Goal: Information Seeking & Learning: Learn about a topic

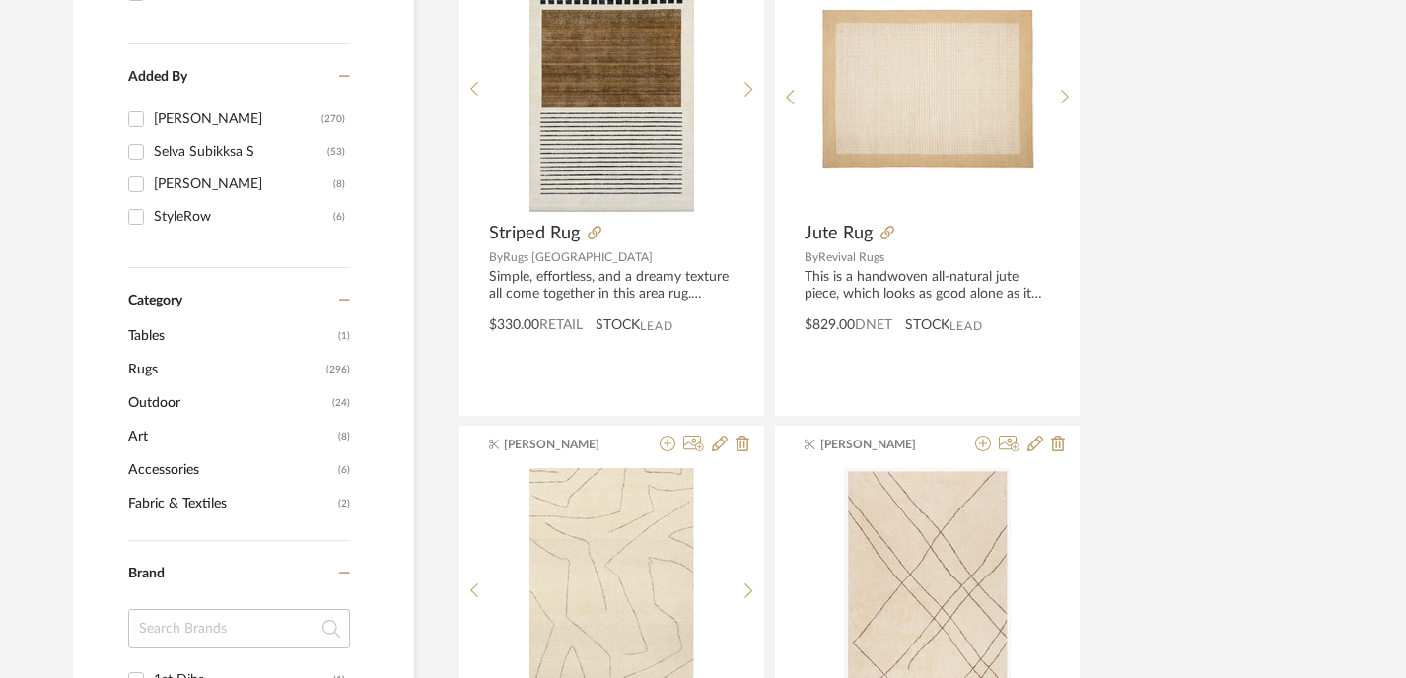
scroll to position [494, 0]
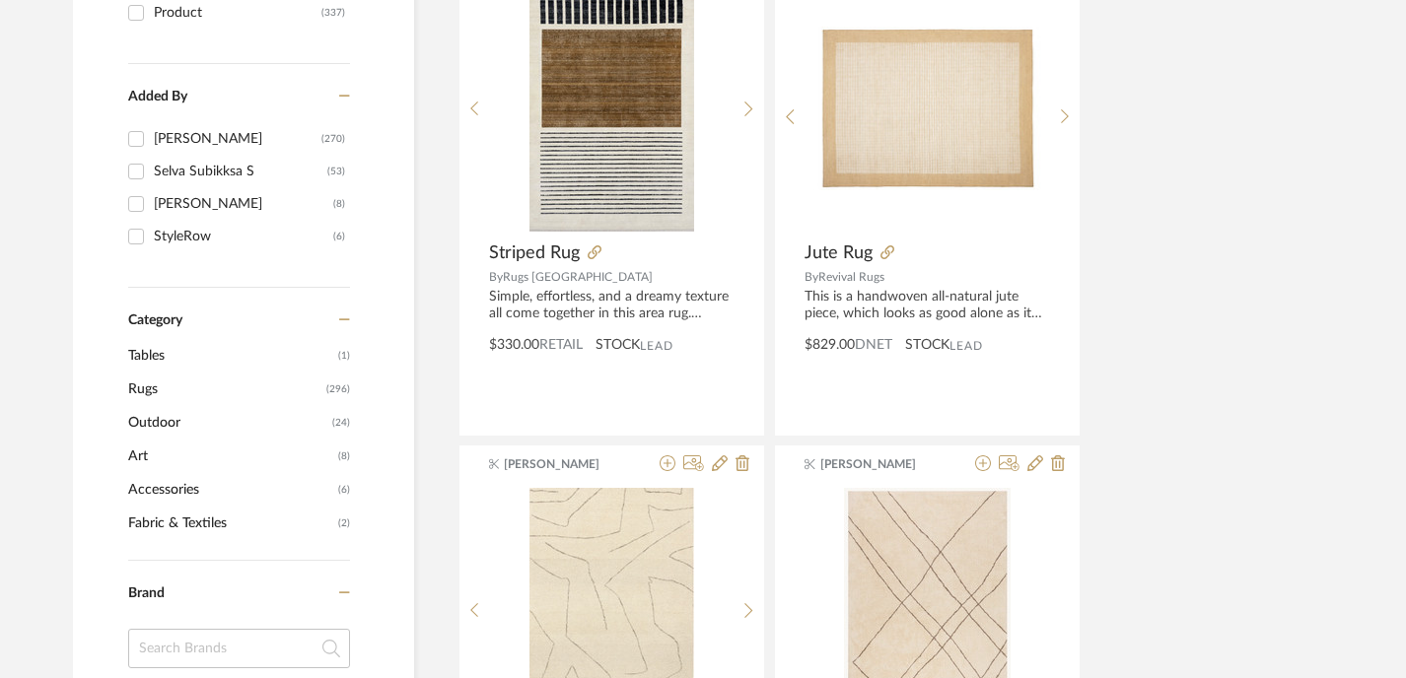
click at [142, 451] on span "Art" at bounding box center [230, 457] width 205 height 34
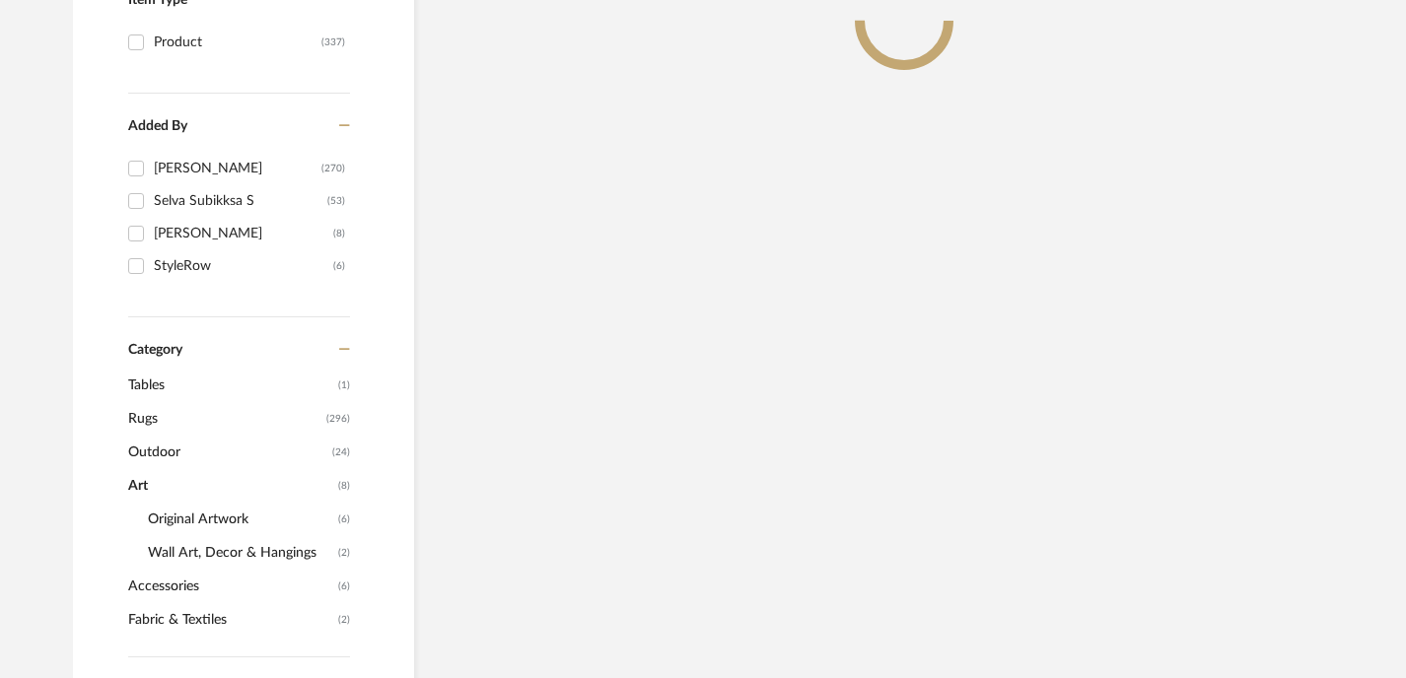
scroll to position [523, 0]
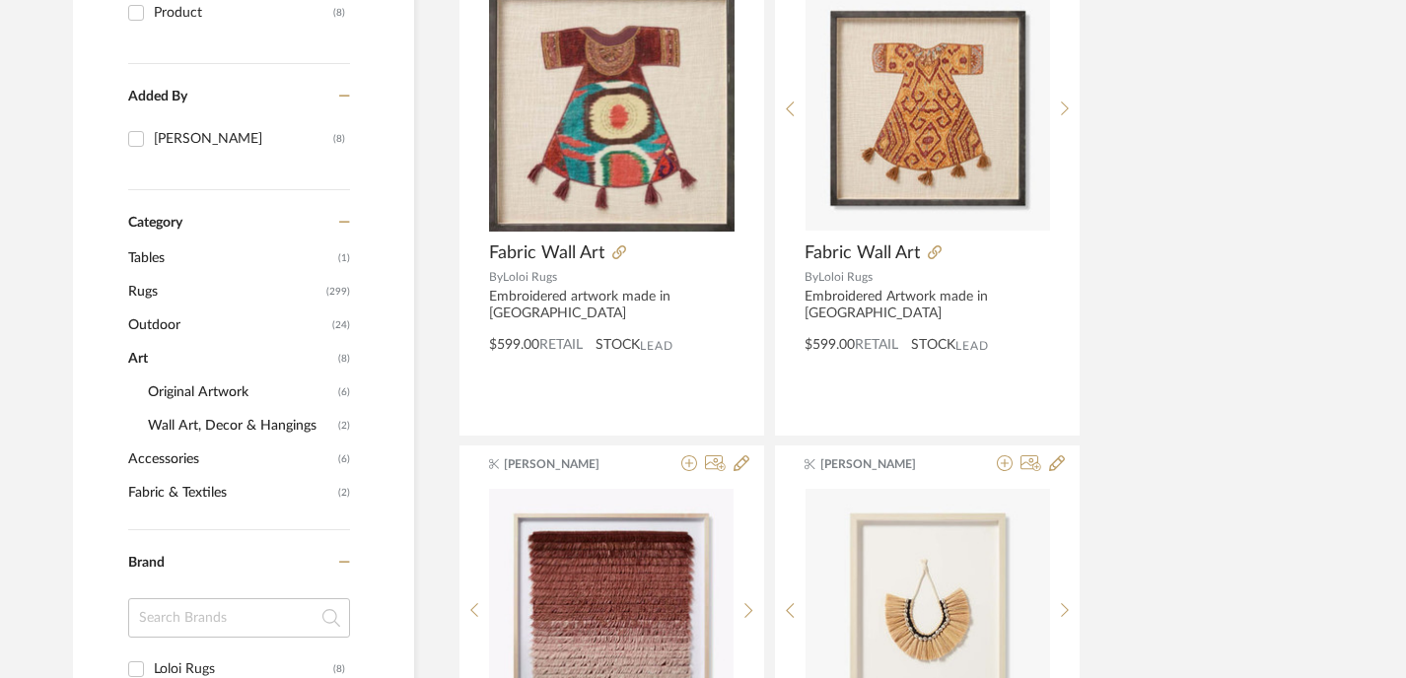
click at [216, 388] on span "Original Artwork" at bounding box center [240, 393] width 185 height 34
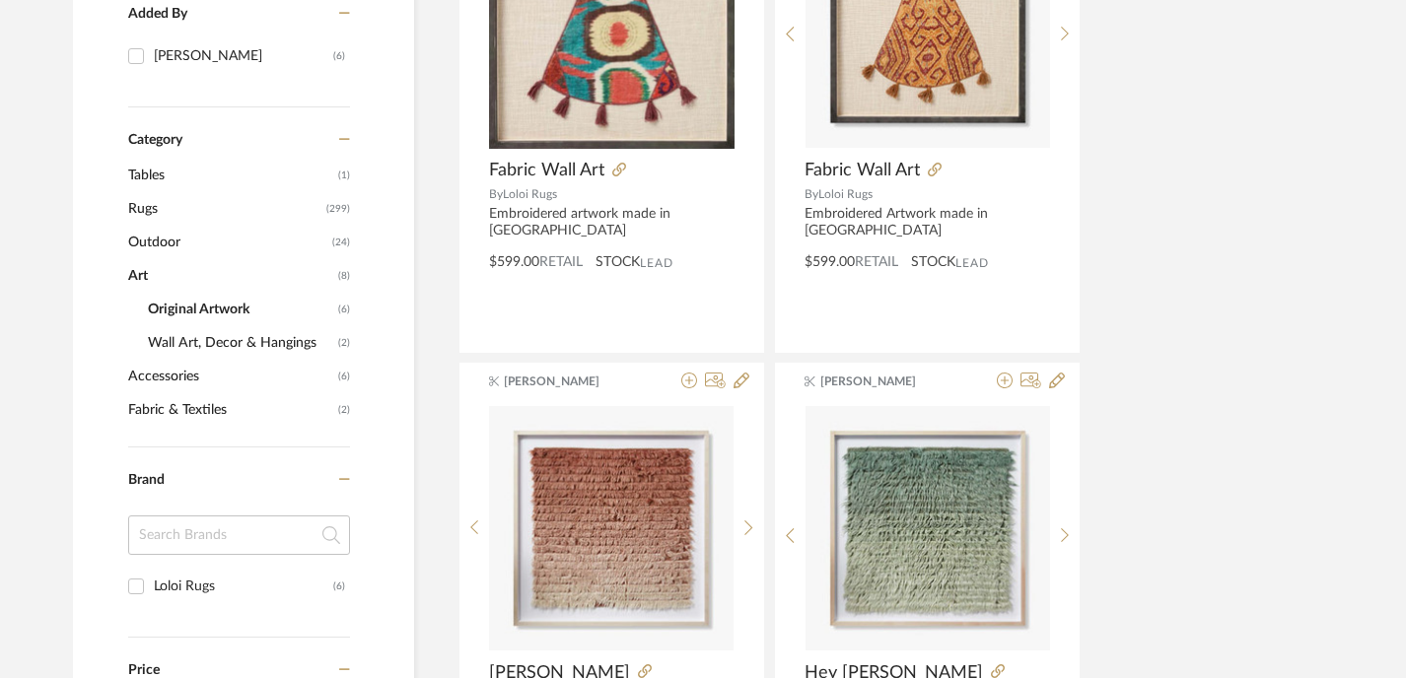
scroll to position [614, 0]
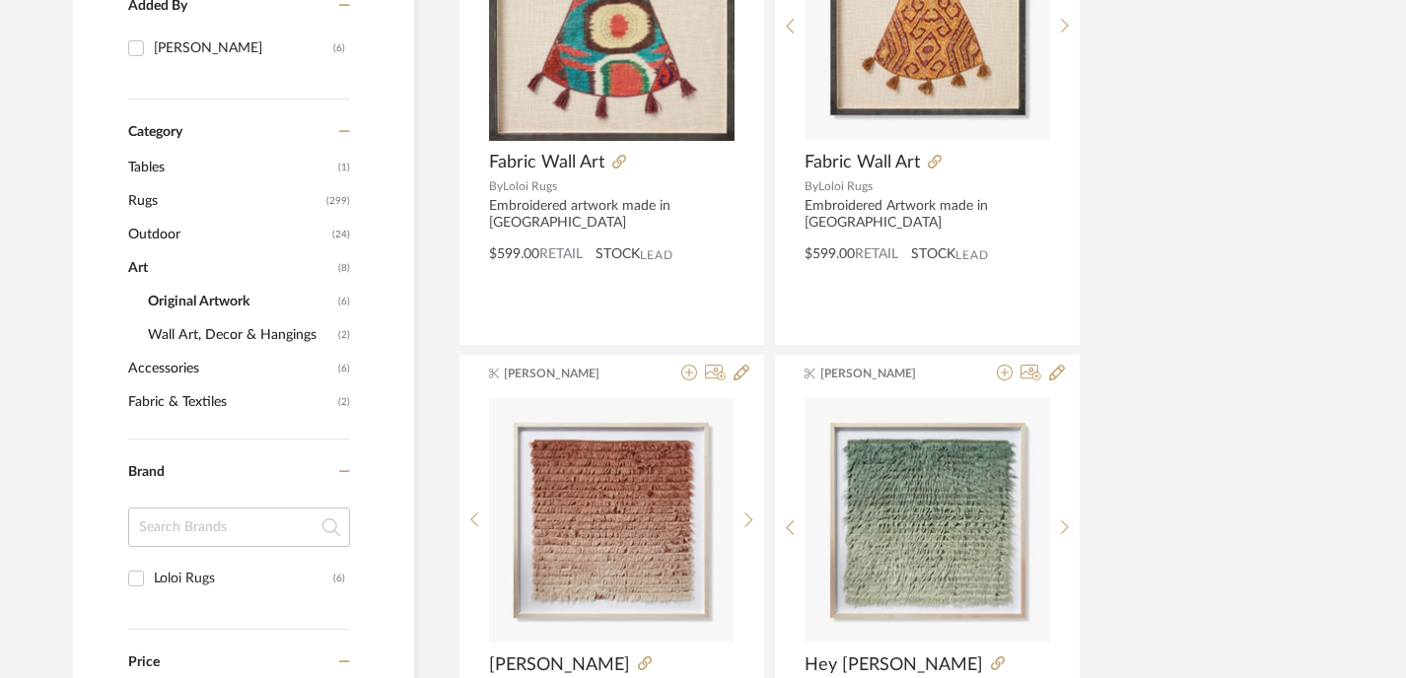
click at [245, 335] on span "Wall Art, Decor & Hangings" at bounding box center [240, 335] width 185 height 34
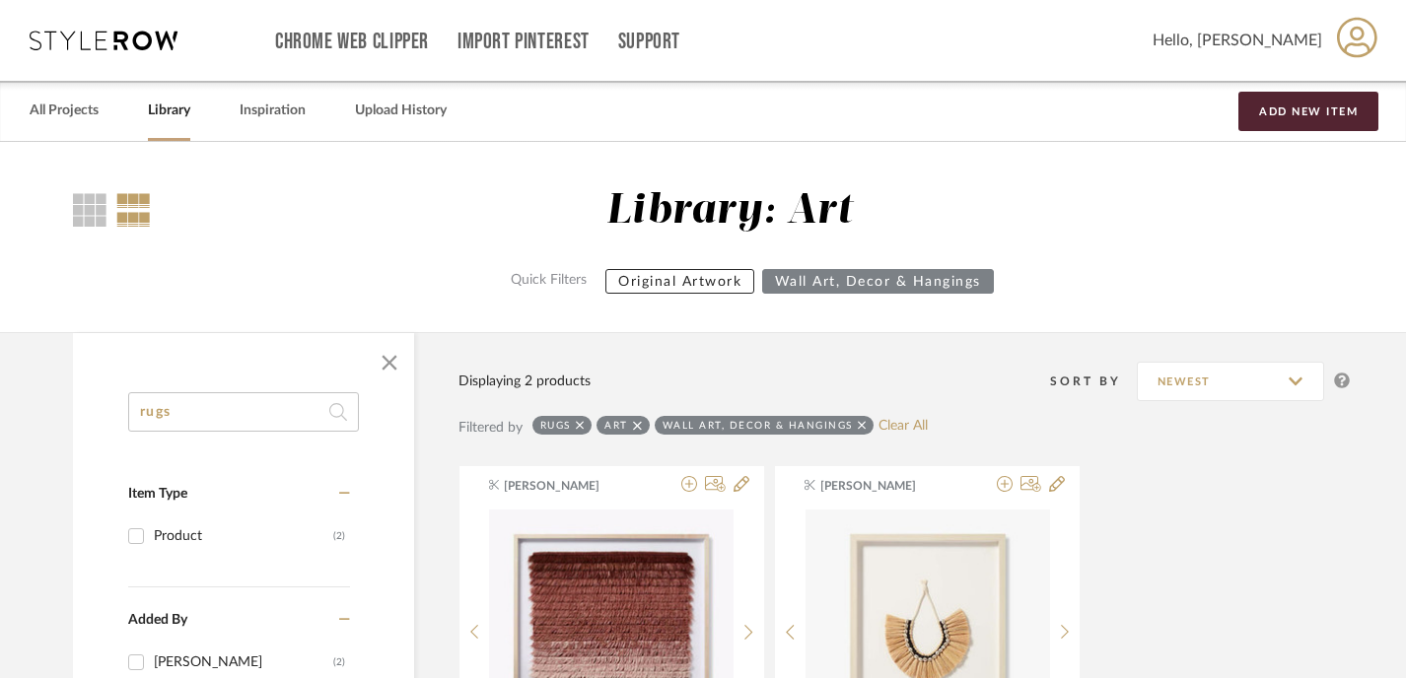
click at [155, 109] on link "Library" at bounding box center [169, 111] width 42 height 27
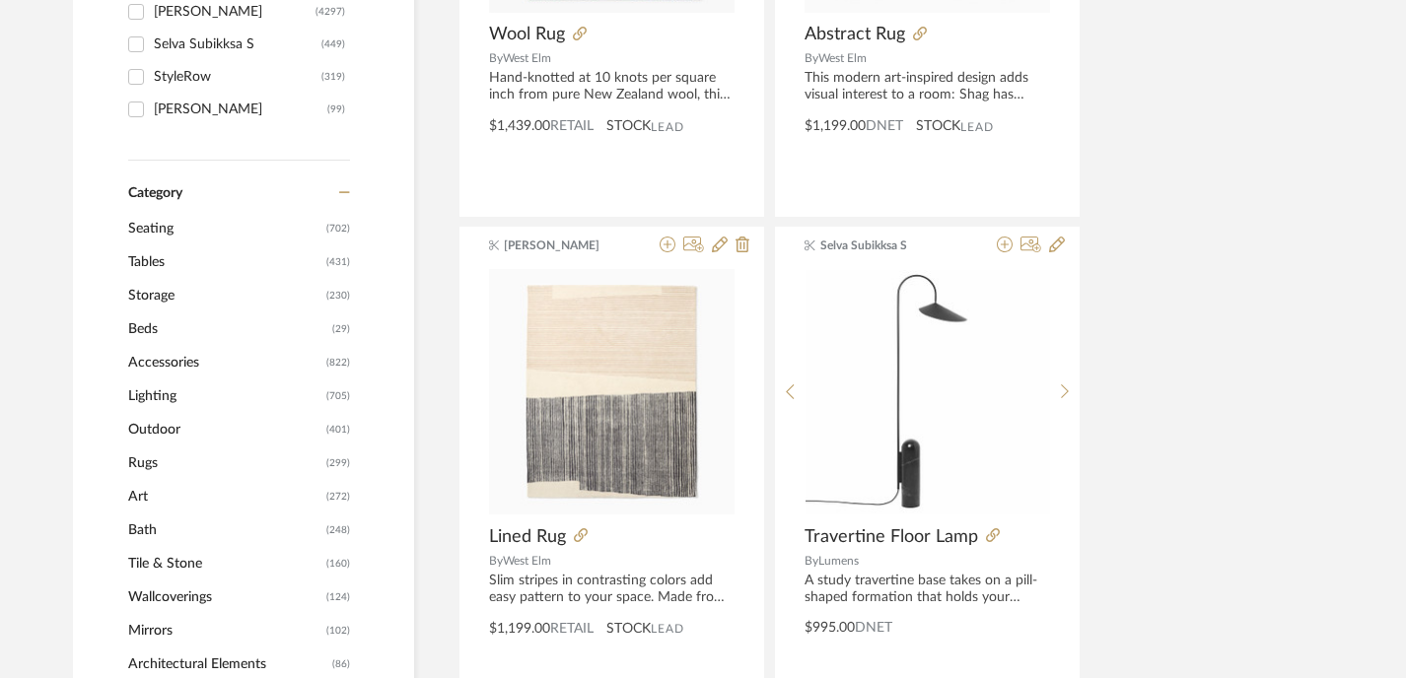
scroll to position [656, 0]
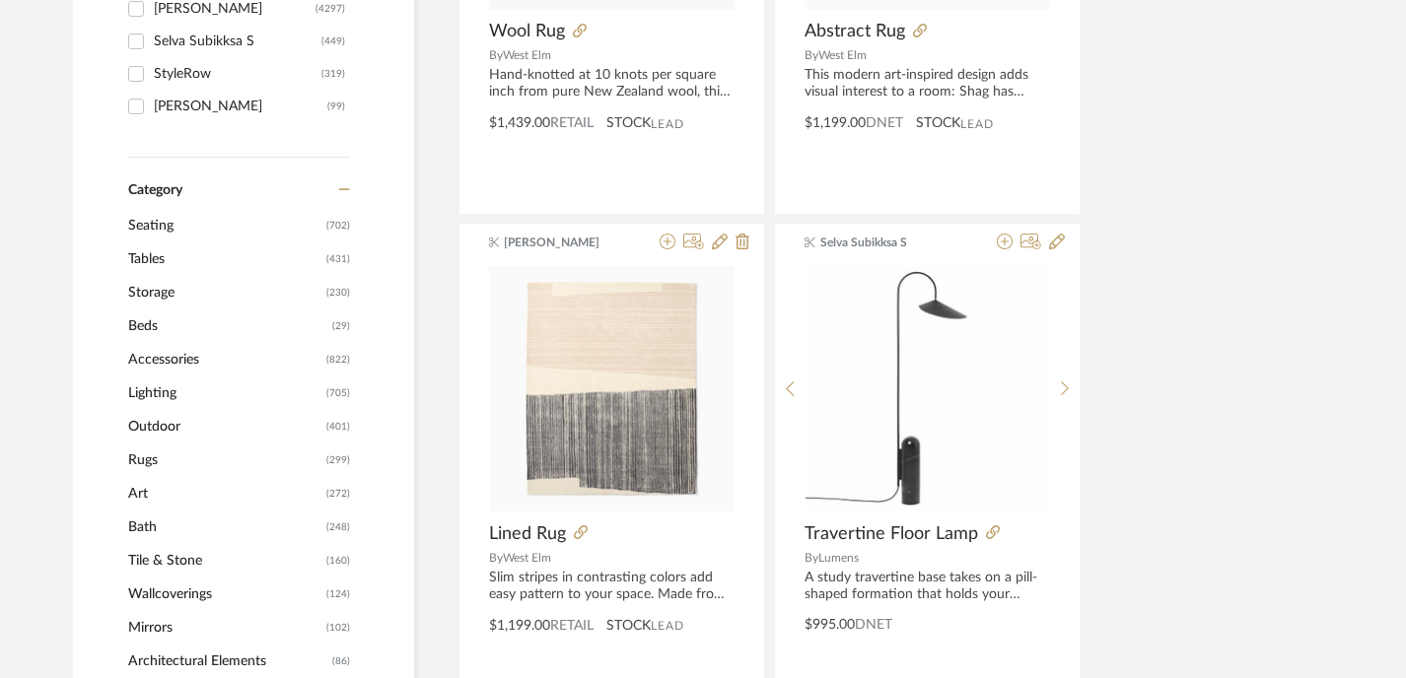
click at [333, 494] on span "(272)" at bounding box center [338, 494] width 24 height 32
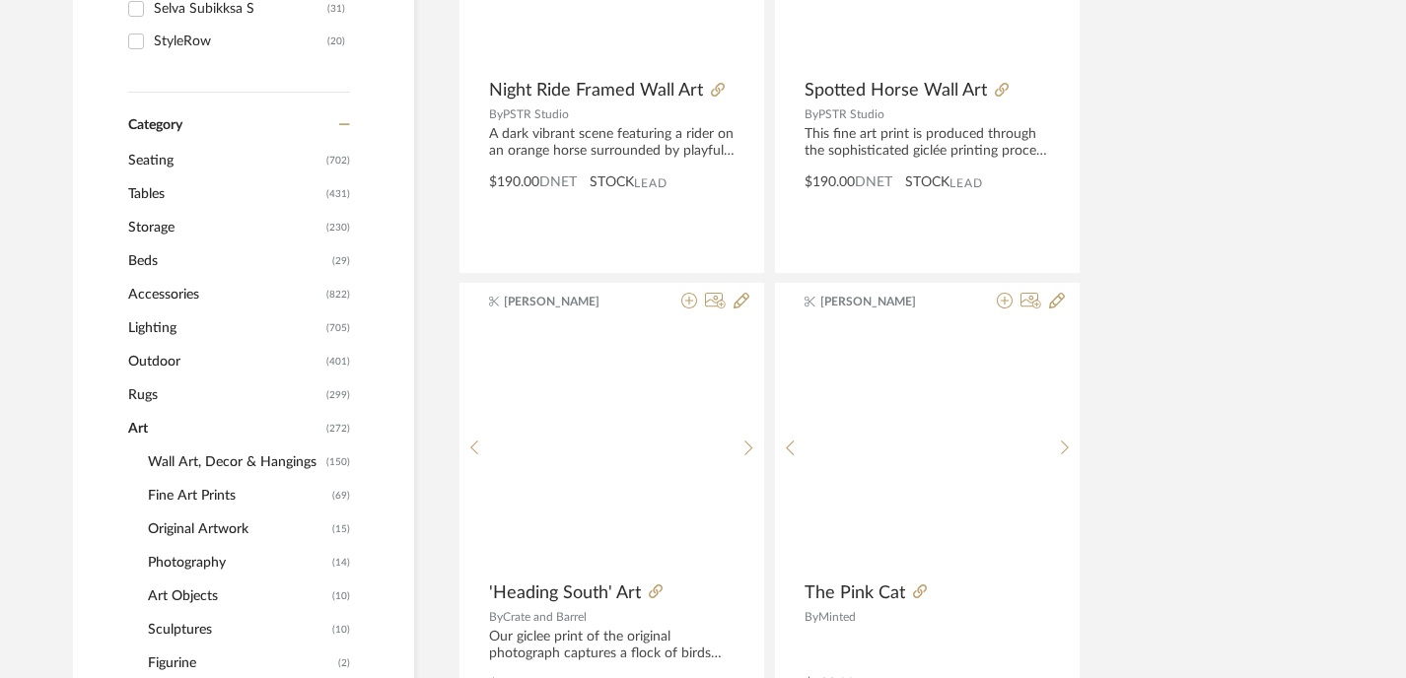
scroll to position [654, 0]
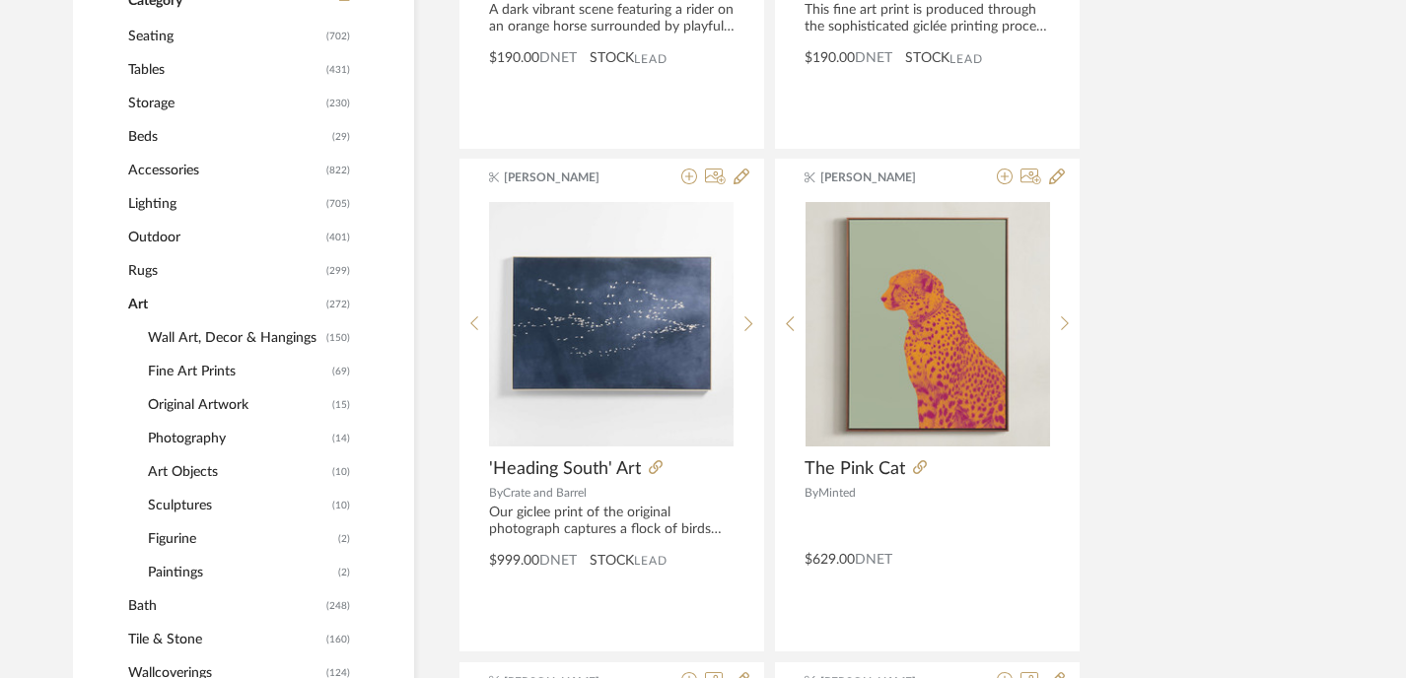
scroll to position [815, 0]
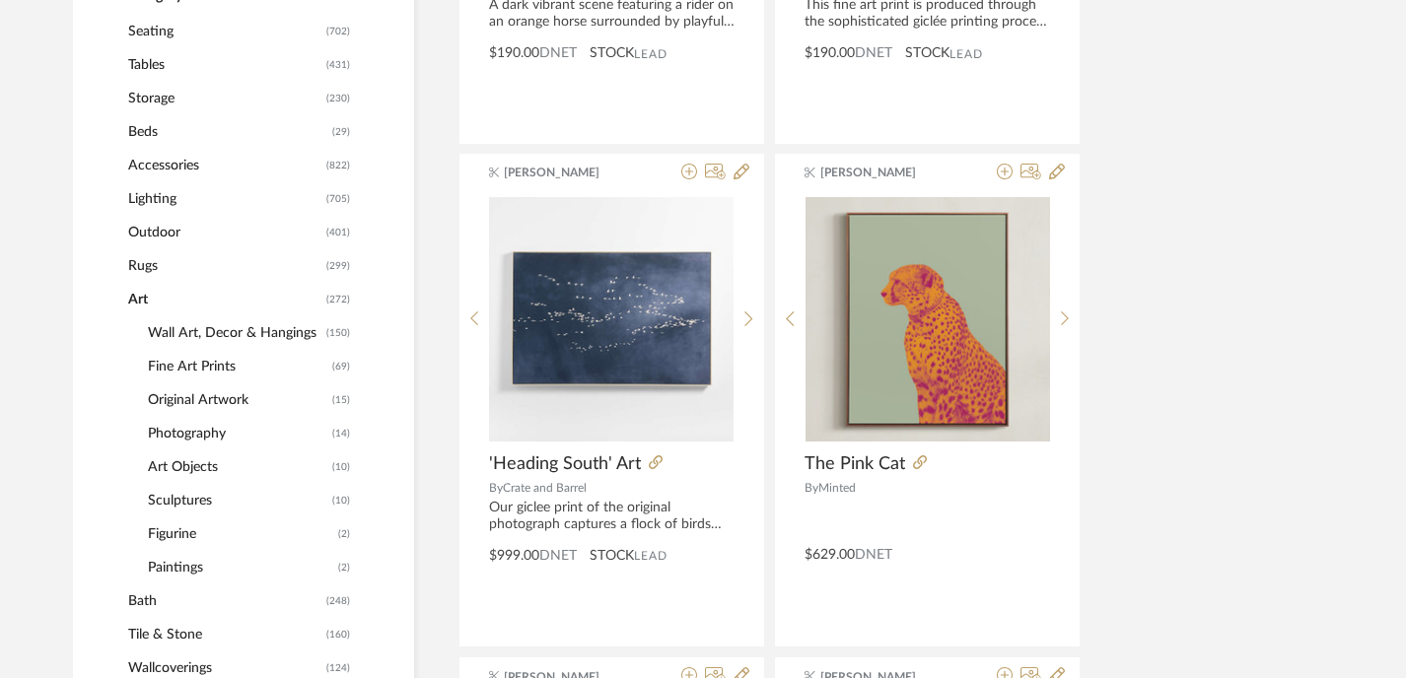
click at [187, 572] on span "Paintings" at bounding box center [240, 568] width 185 height 34
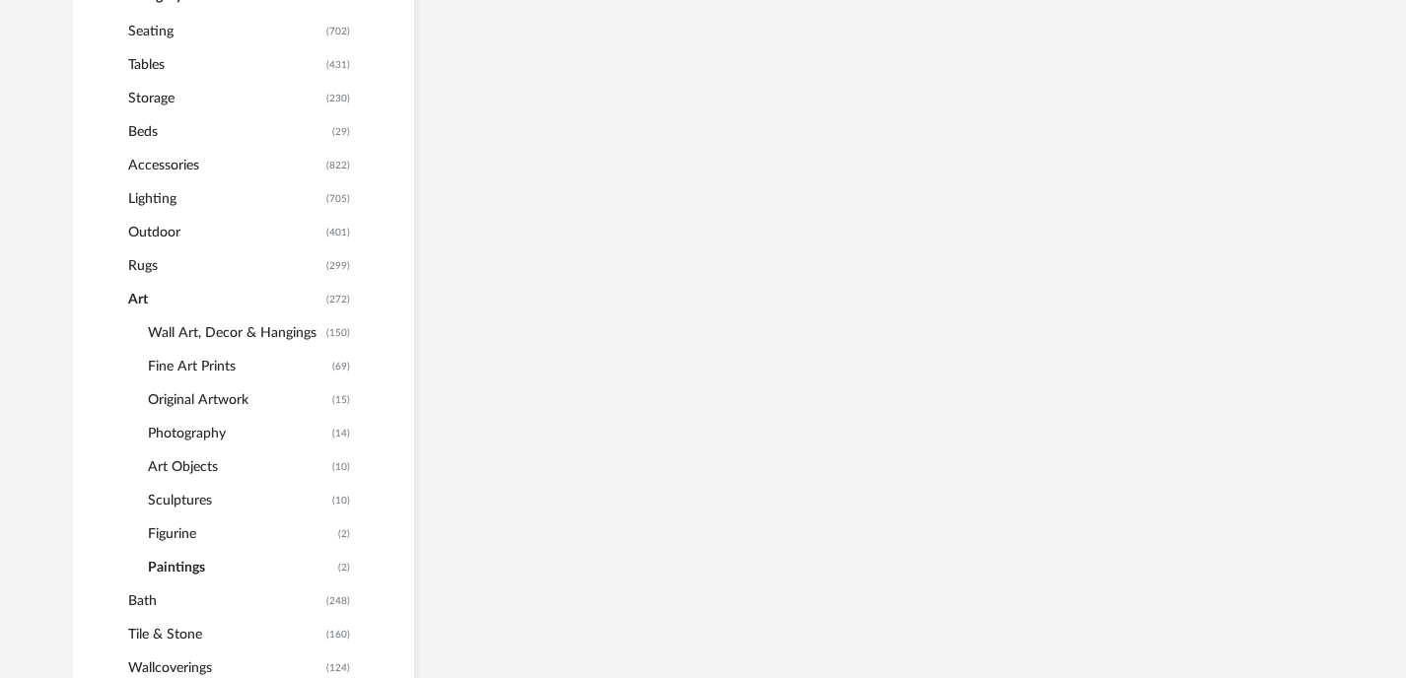
scroll to position [750, 0]
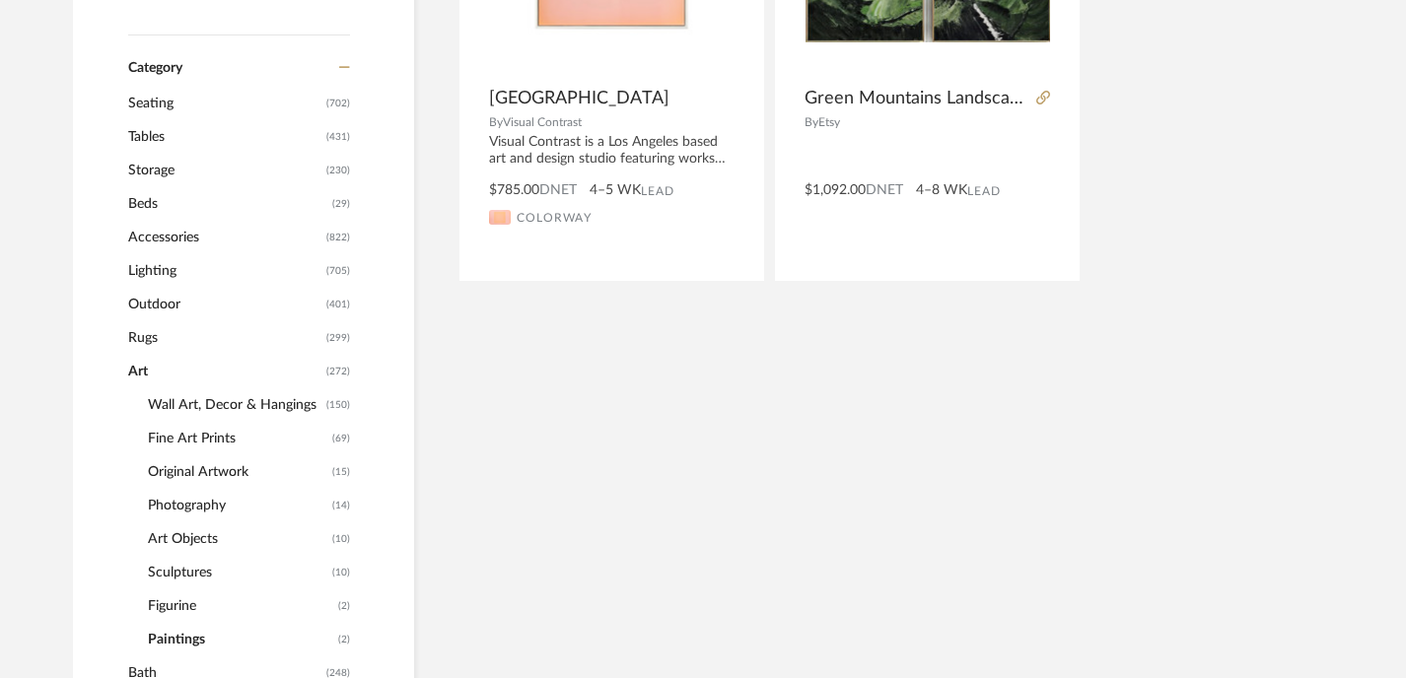
scroll to position [681, 0]
click at [172, 610] on span "Figurine" at bounding box center [240, 603] width 185 height 34
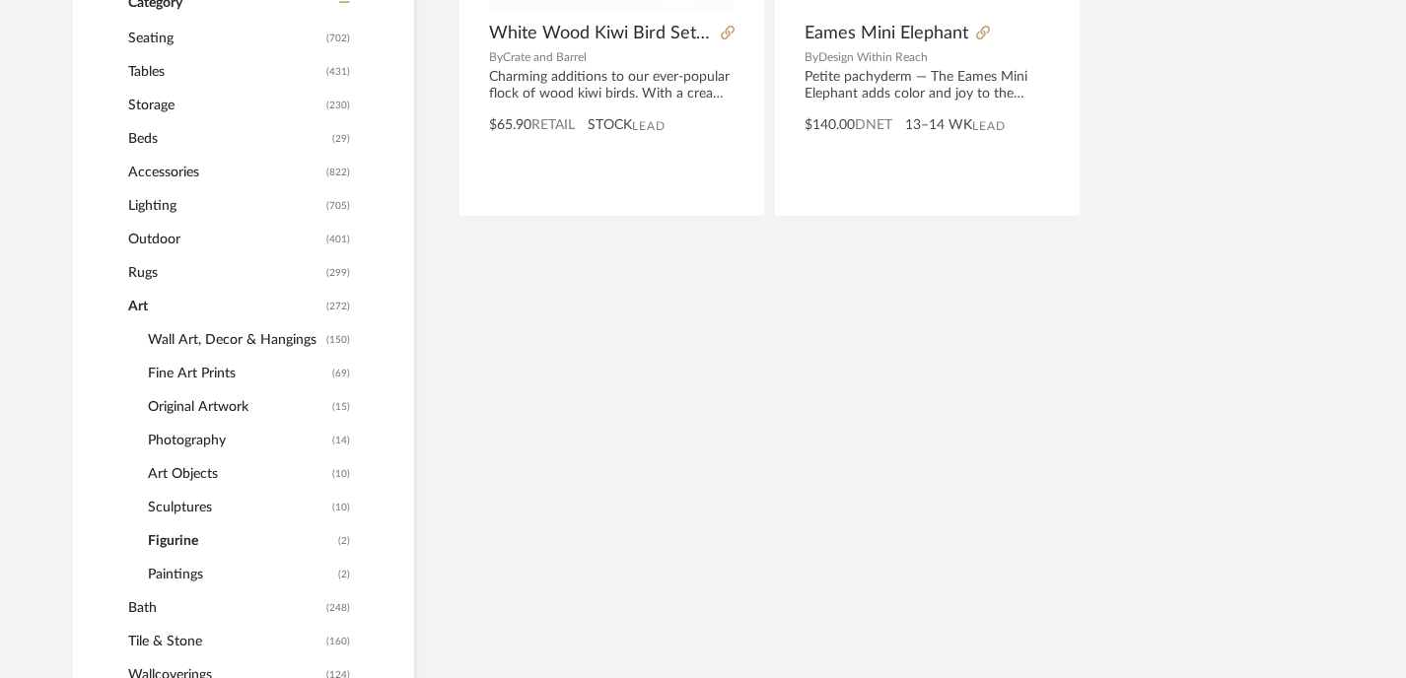
scroll to position [758, 0]
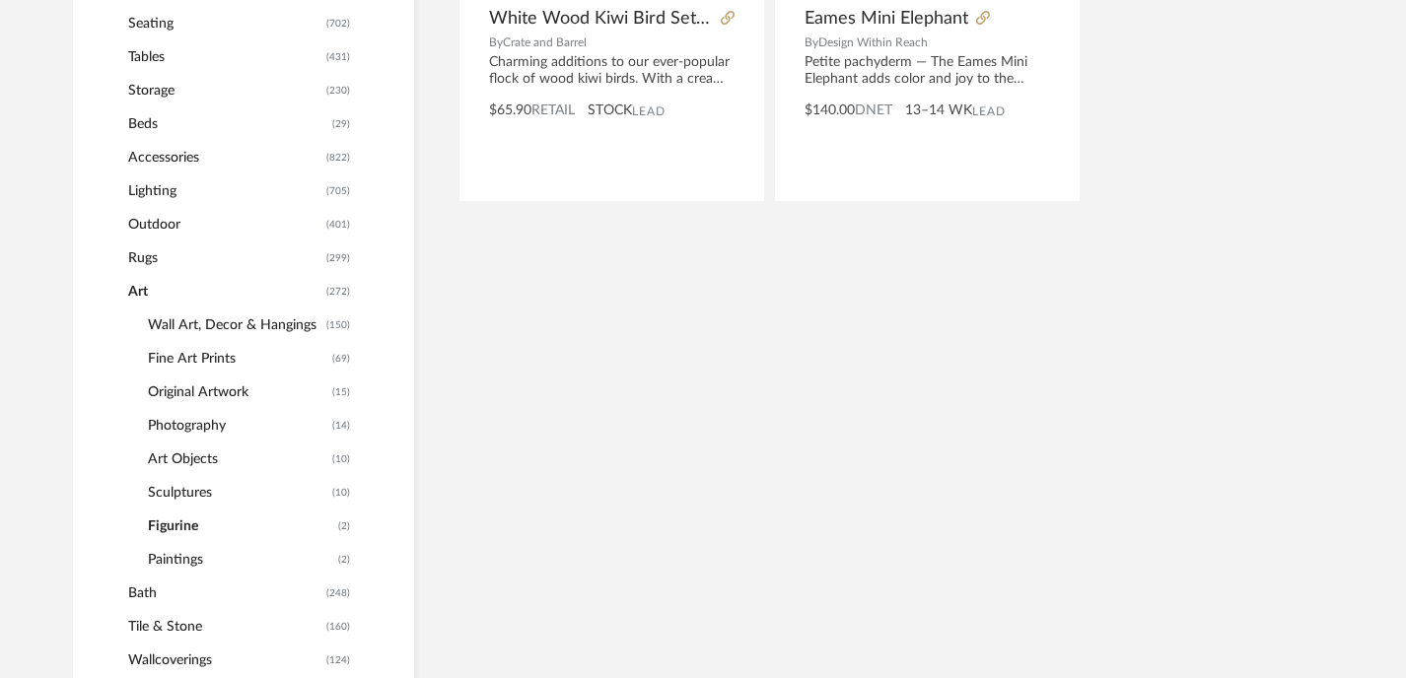
click at [187, 493] on span "Sculptures" at bounding box center [237, 493] width 179 height 34
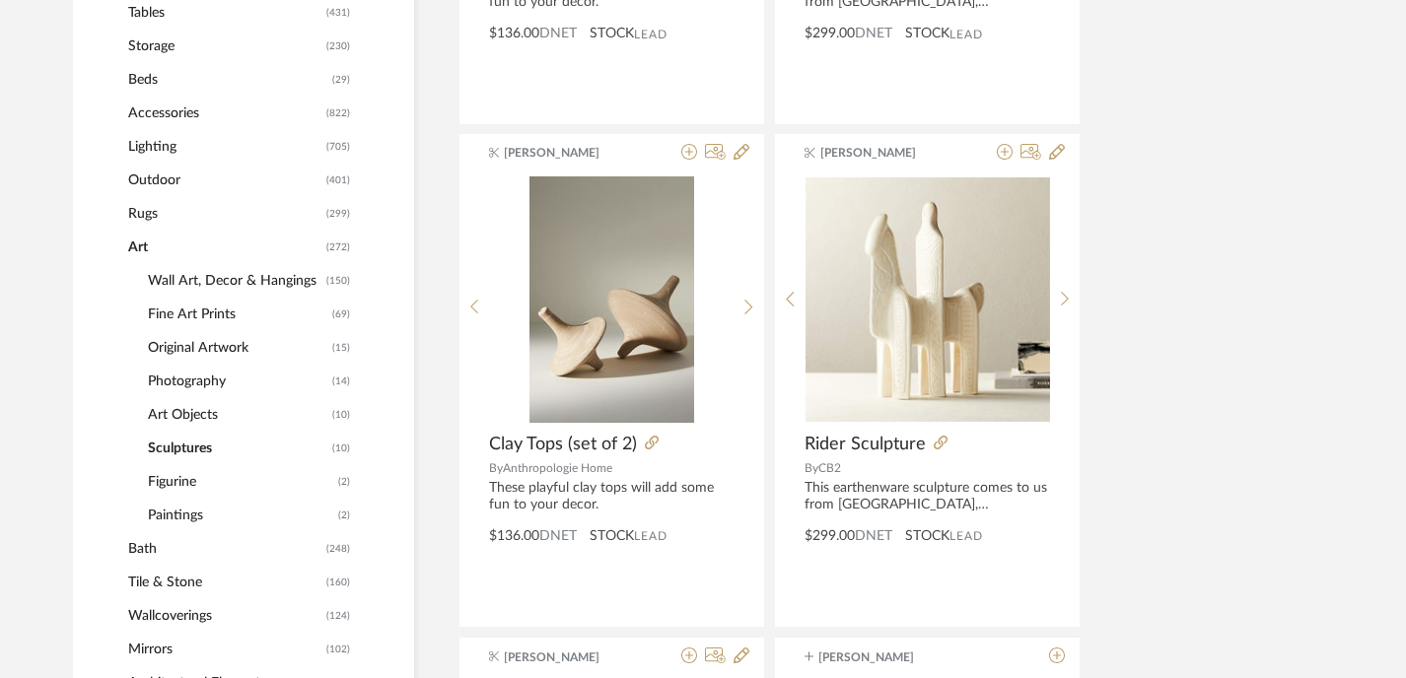
scroll to position [830, 0]
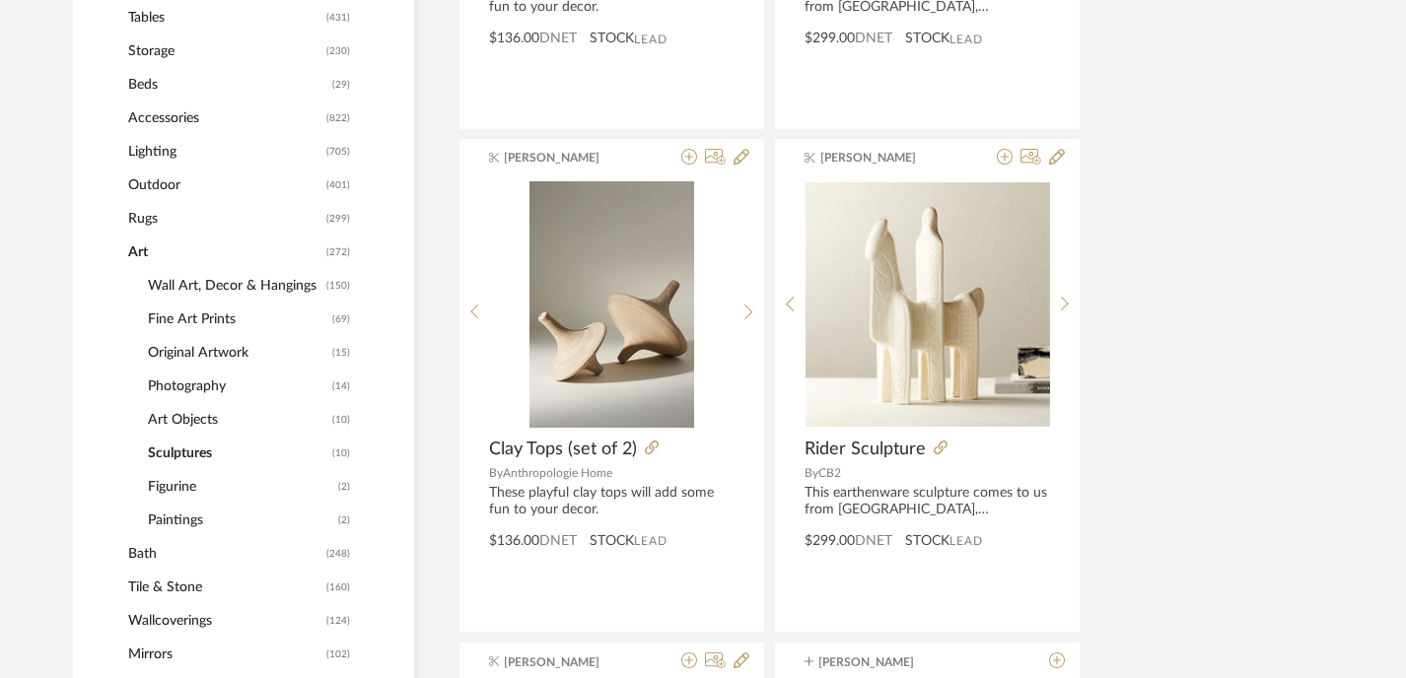
click at [189, 417] on span "Art Objects" at bounding box center [237, 420] width 179 height 34
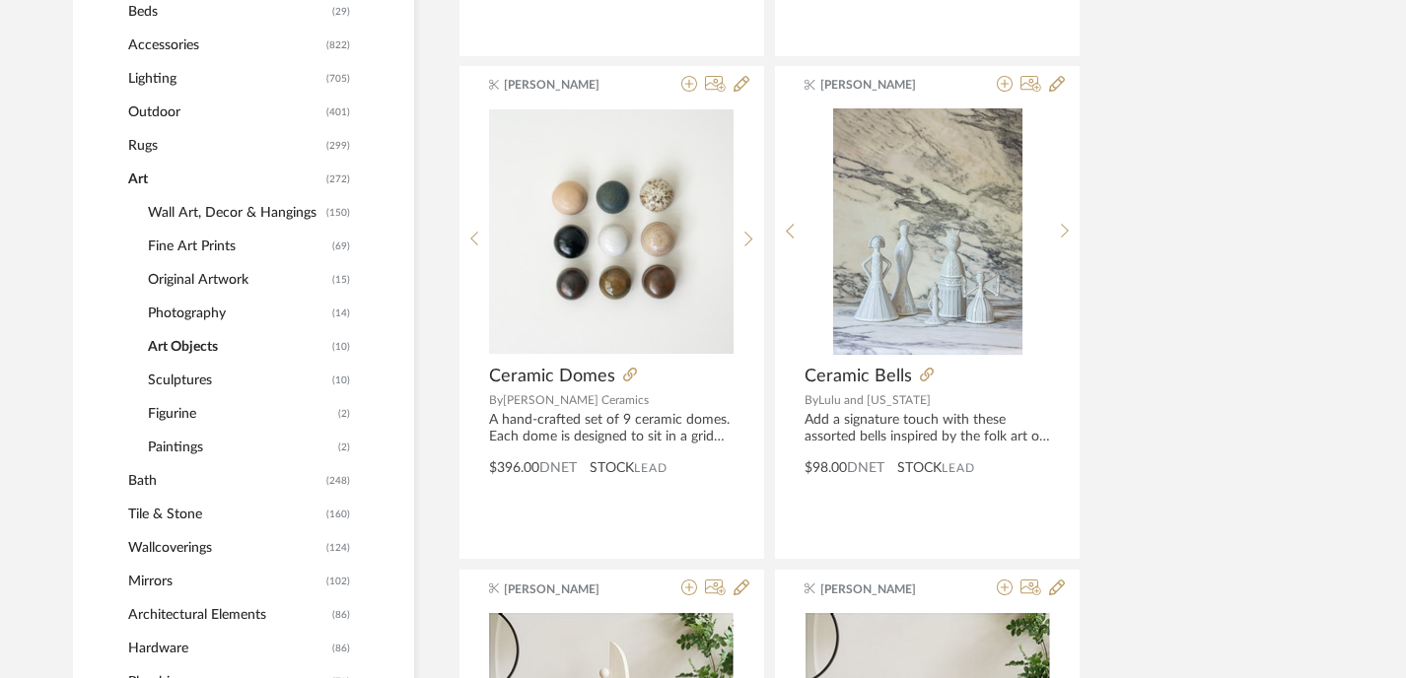
scroll to position [899, 0]
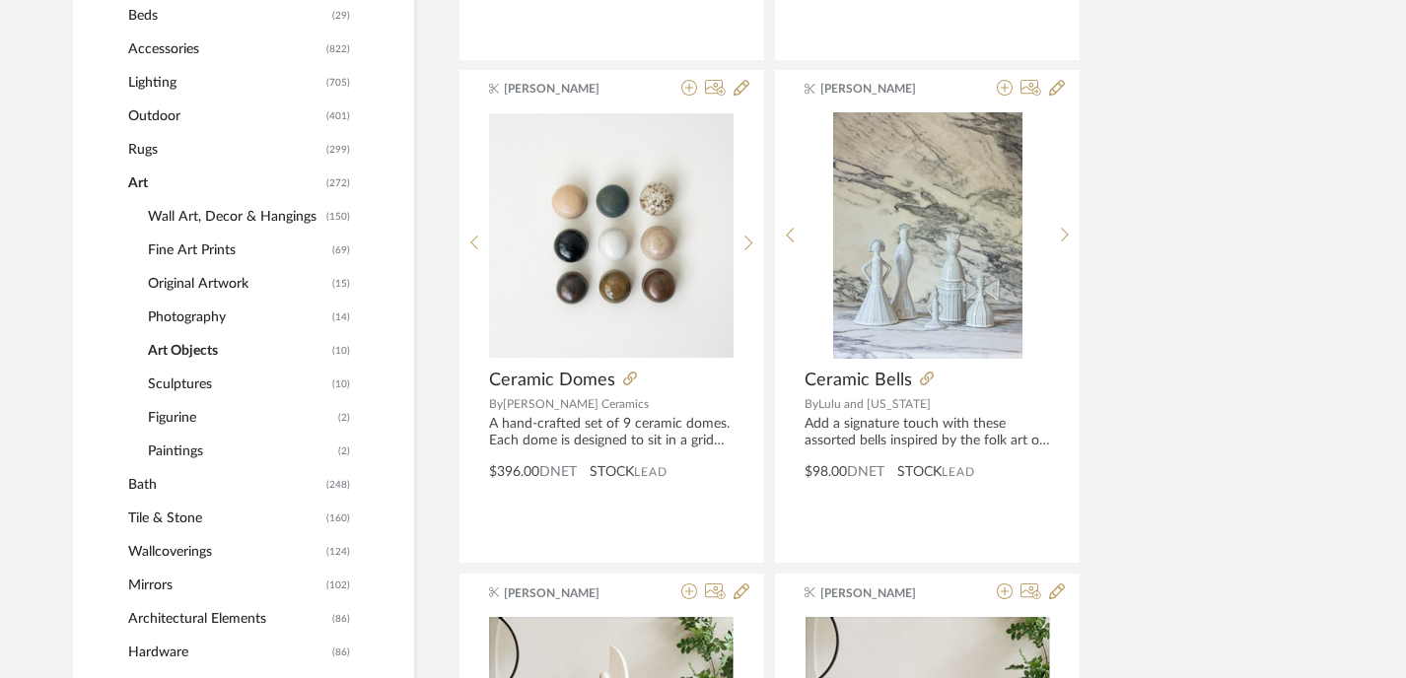
click at [185, 316] on span "Photography" at bounding box center [237, 318] width 179 height 34
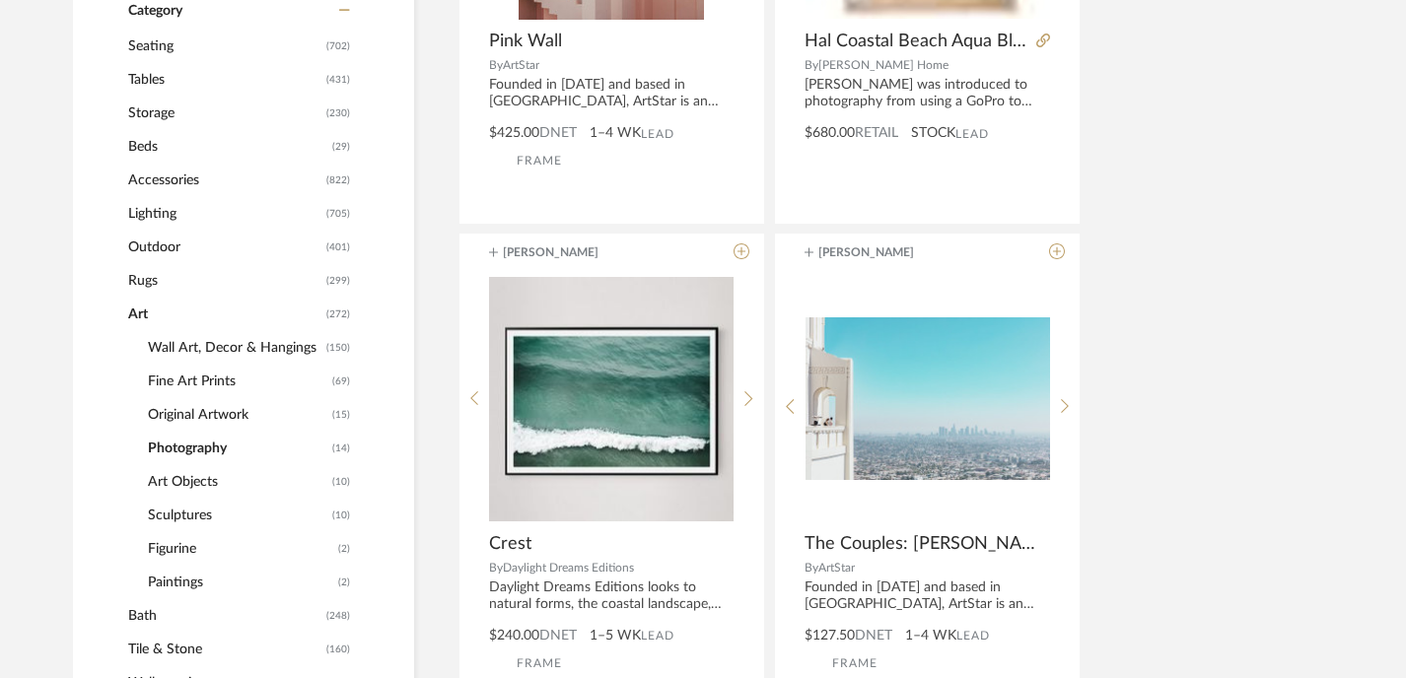
scroll to position [703, 0]
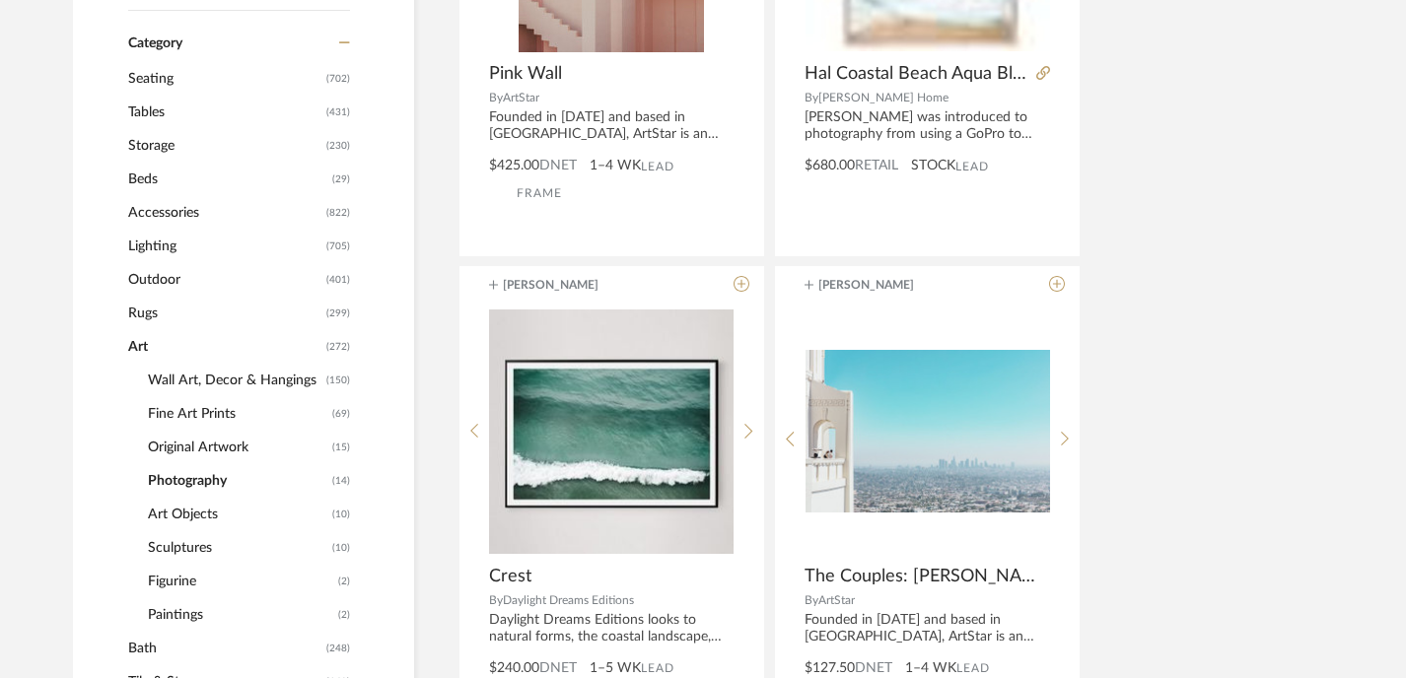
click at [207, 450] on span "Original Artwork" at bounding box center [237, 448] width 179 height 34
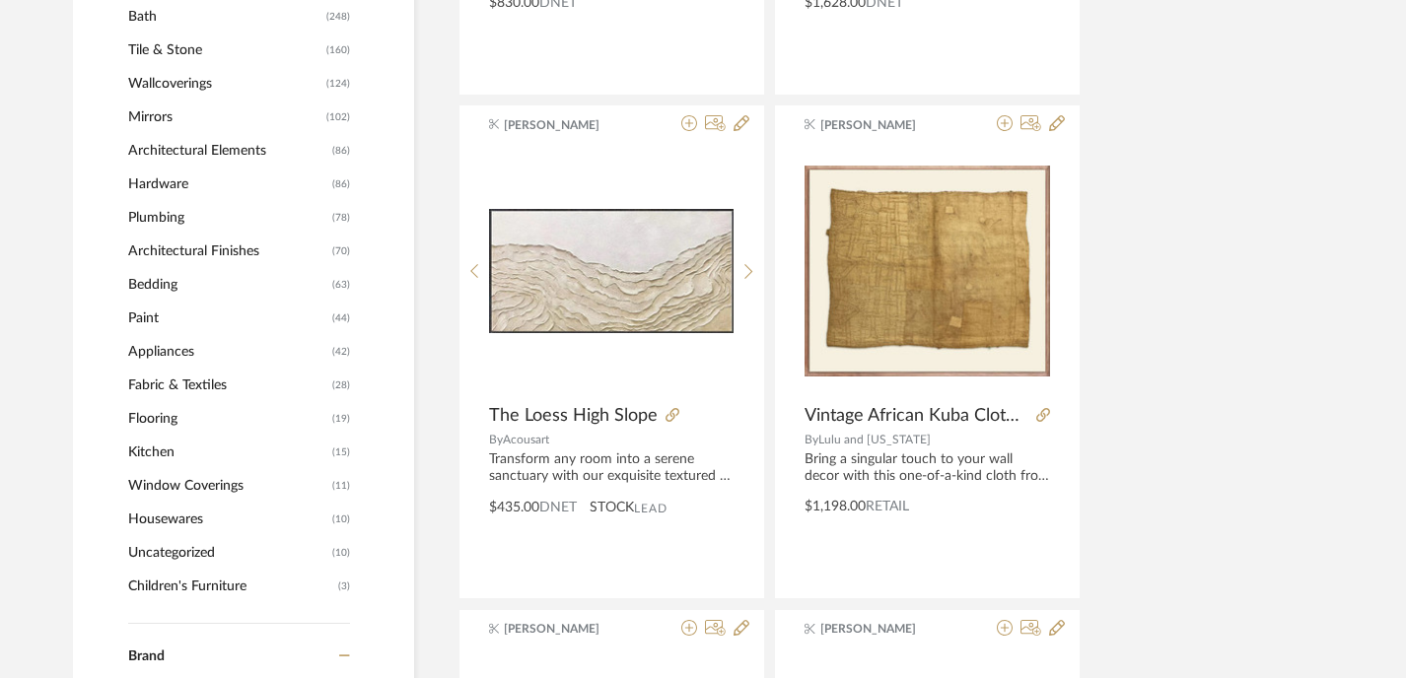
scroll to position [1375, 0]
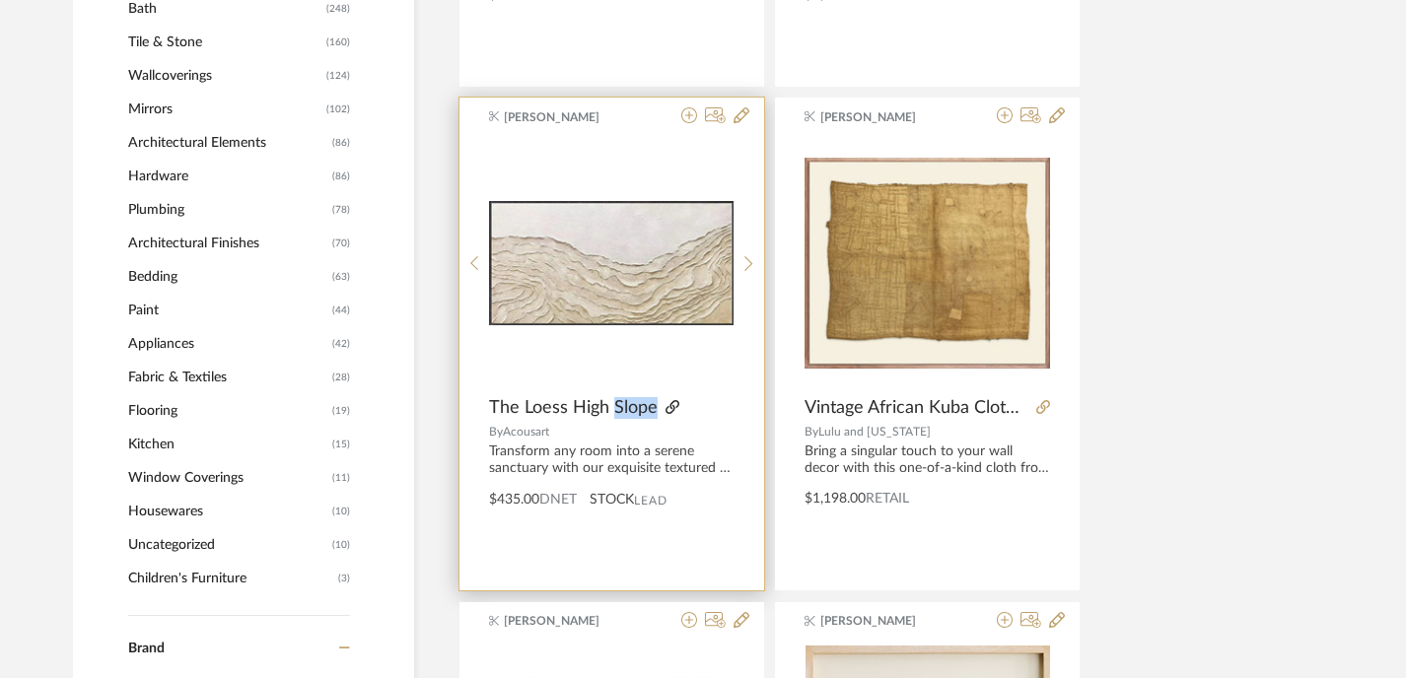
click at [673, 407] on icon at bounding box center [672, 407] width 14 height 14
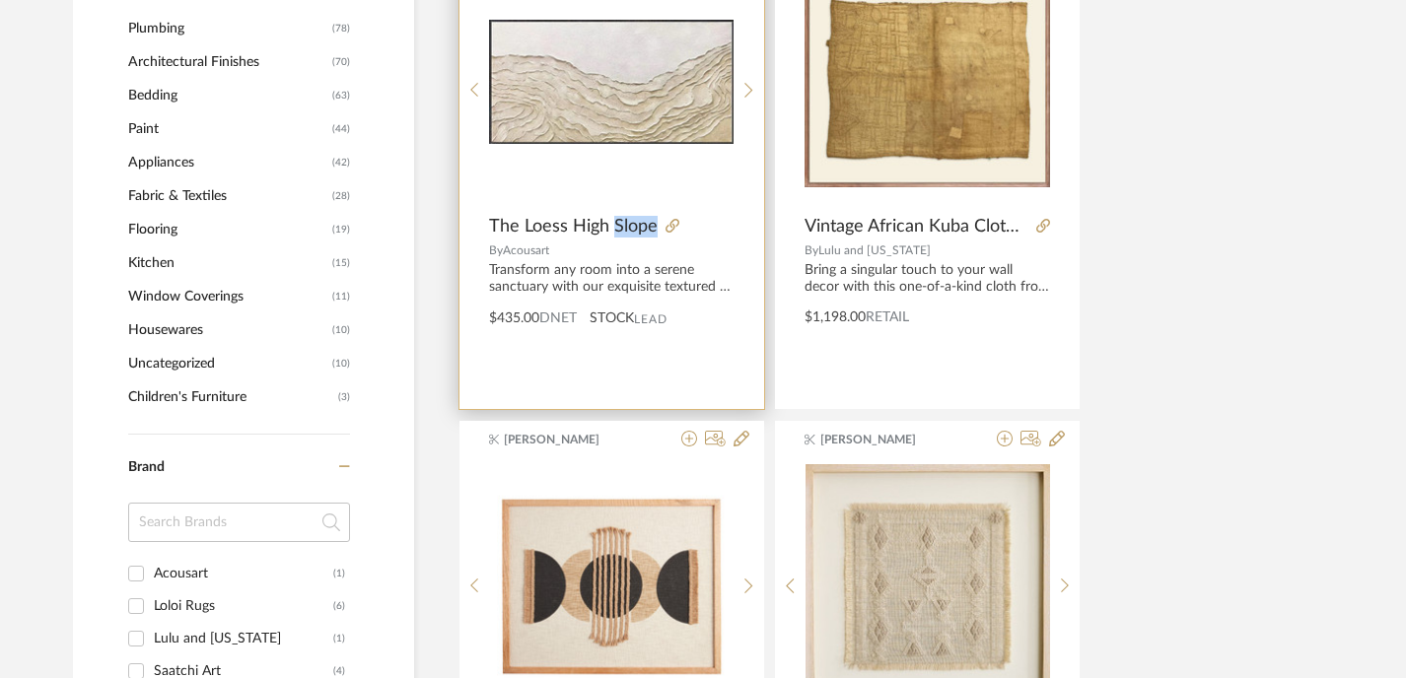
scroll to position [1644, 0]
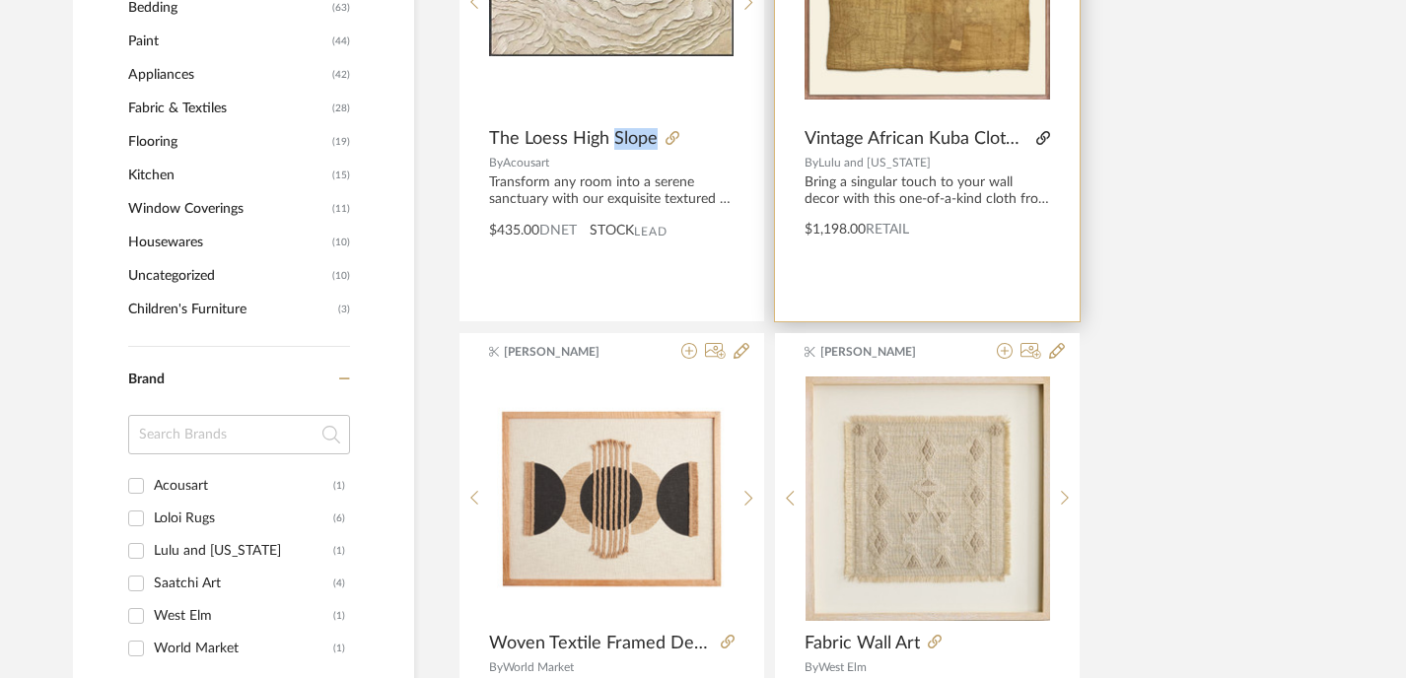
click at [1042, 139] on icon at bounding box center [1043, 138] width 14 height 14
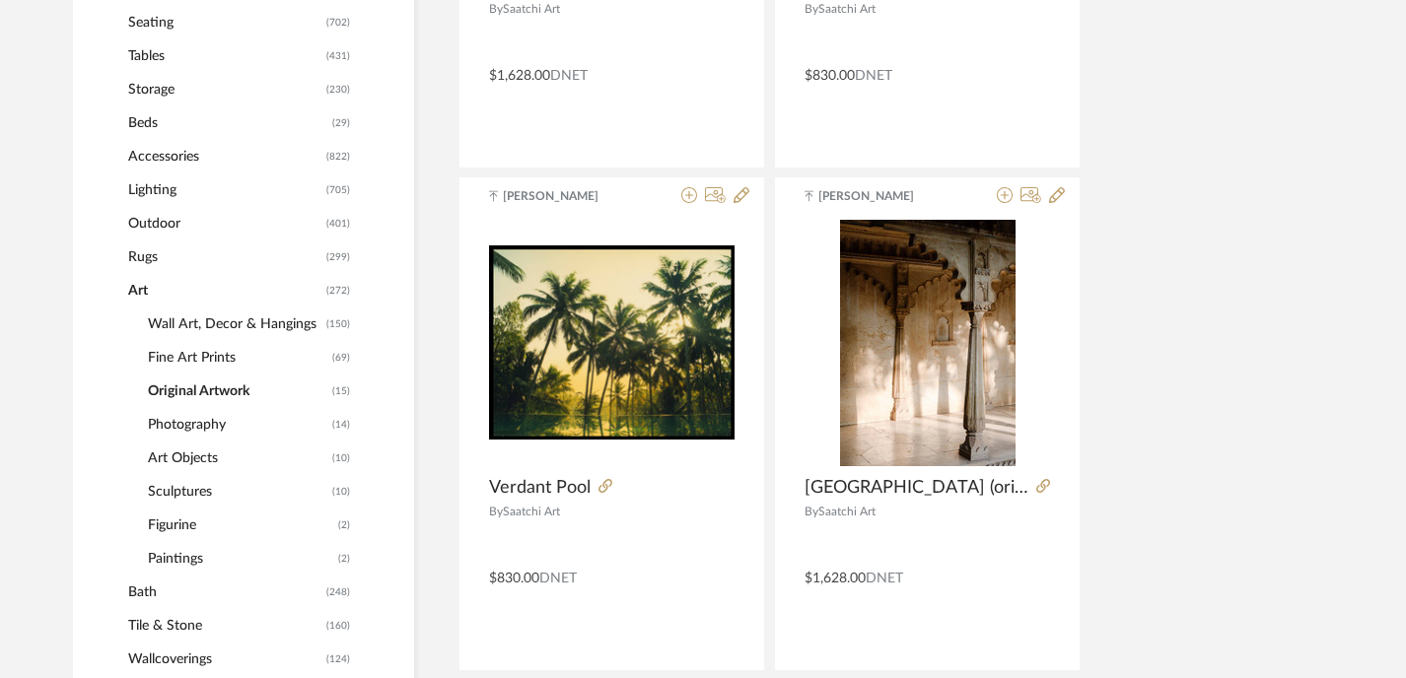
scroll to position [789, 0]
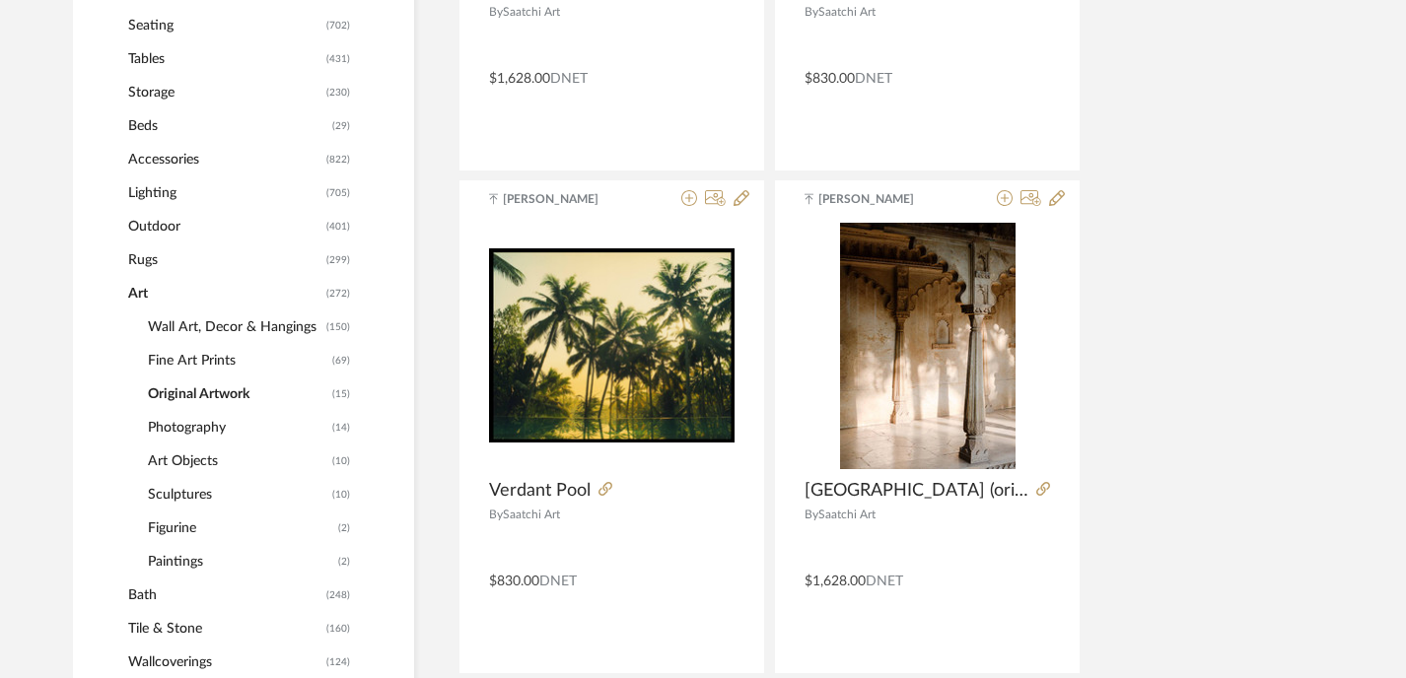
click at [201, 361] on span "Fine Art Prints" at bounding box center [237, 361] width 179 height 34
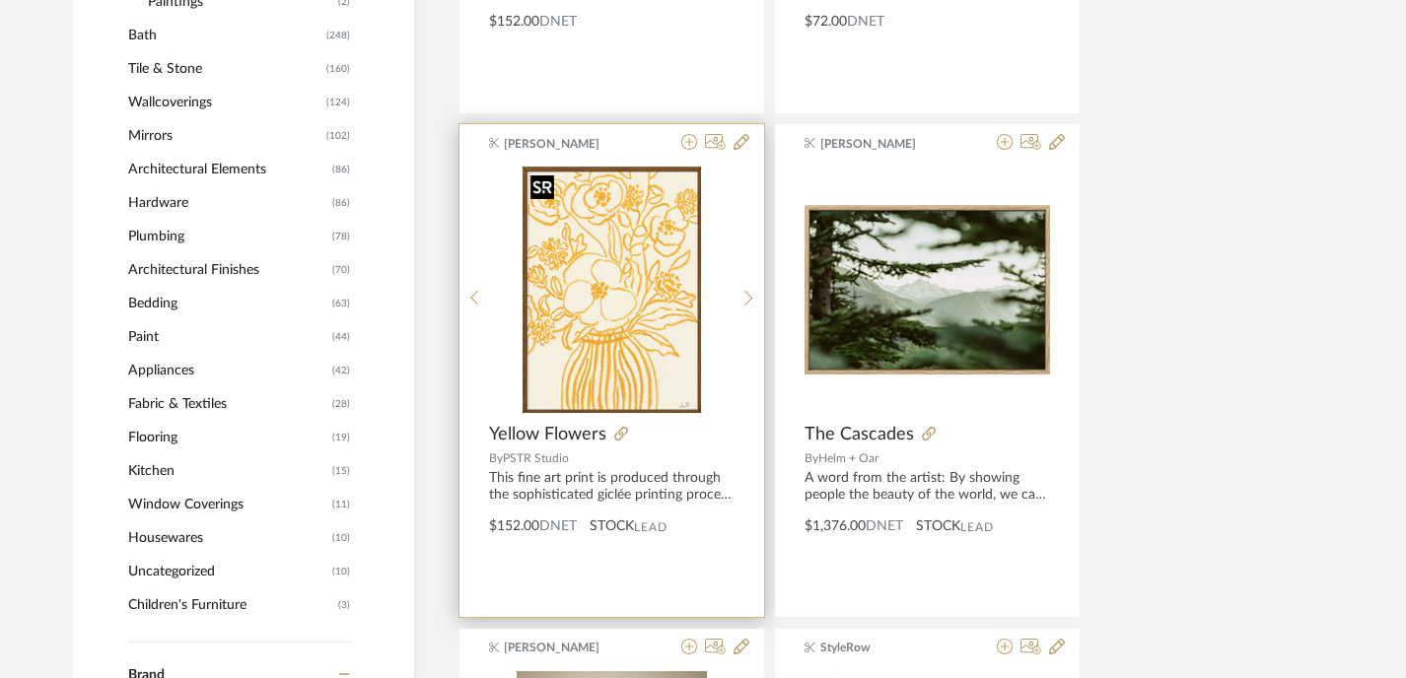
scroll to position [1349, 0]
click at [654, 379] on img "0" at bounding box center [611, 289] width 178 height 246
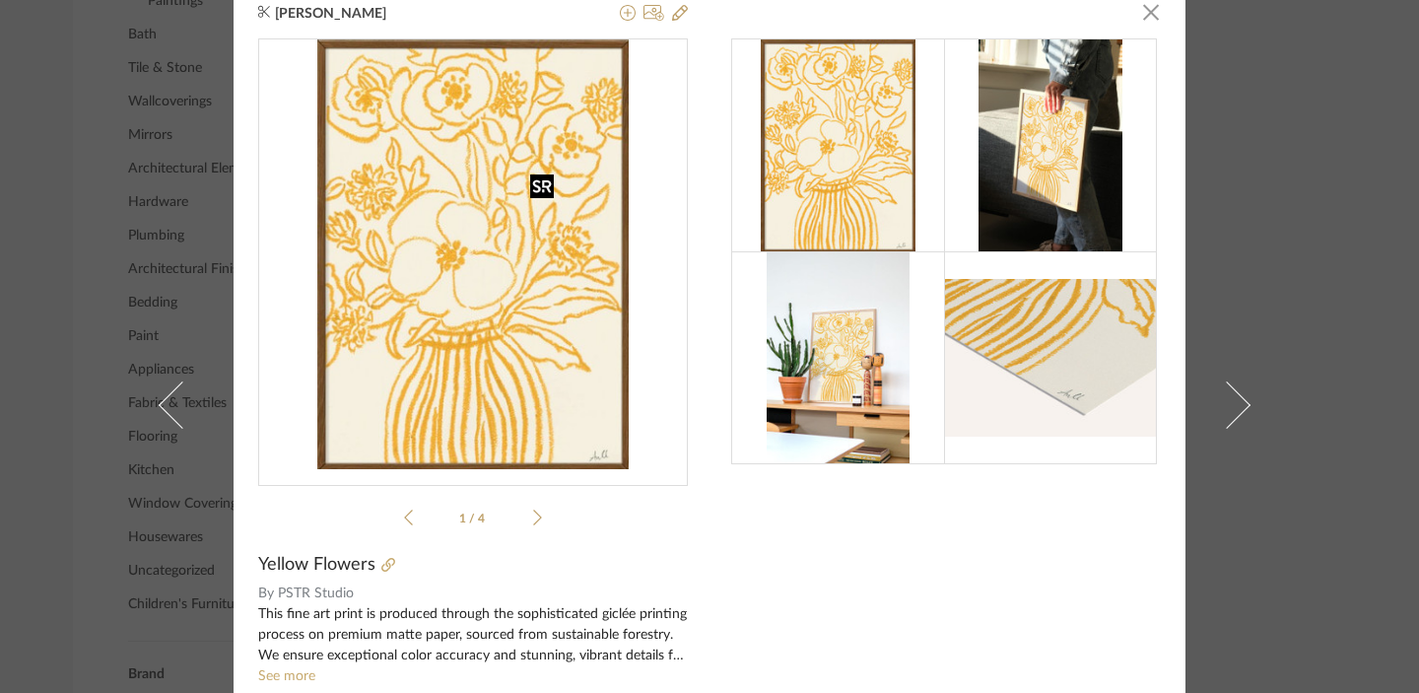
scroll to position [21, 0]
click at [1344, 110] on div "[PERSON_NAME] × 1 / 4 Yellow Flowers By PSTR Studio This fine art print is prod…" at bounding box center [709, 346] width 1419 height 693
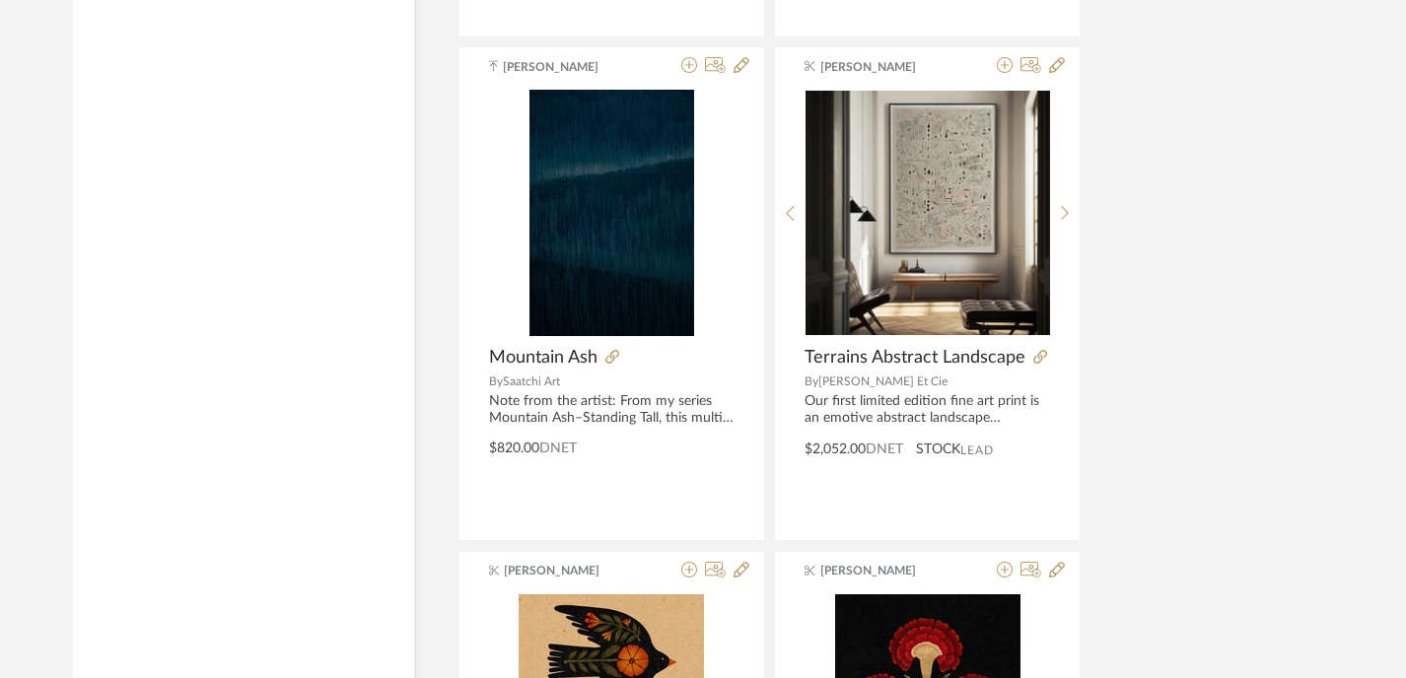
scroll to position [4445, 0]
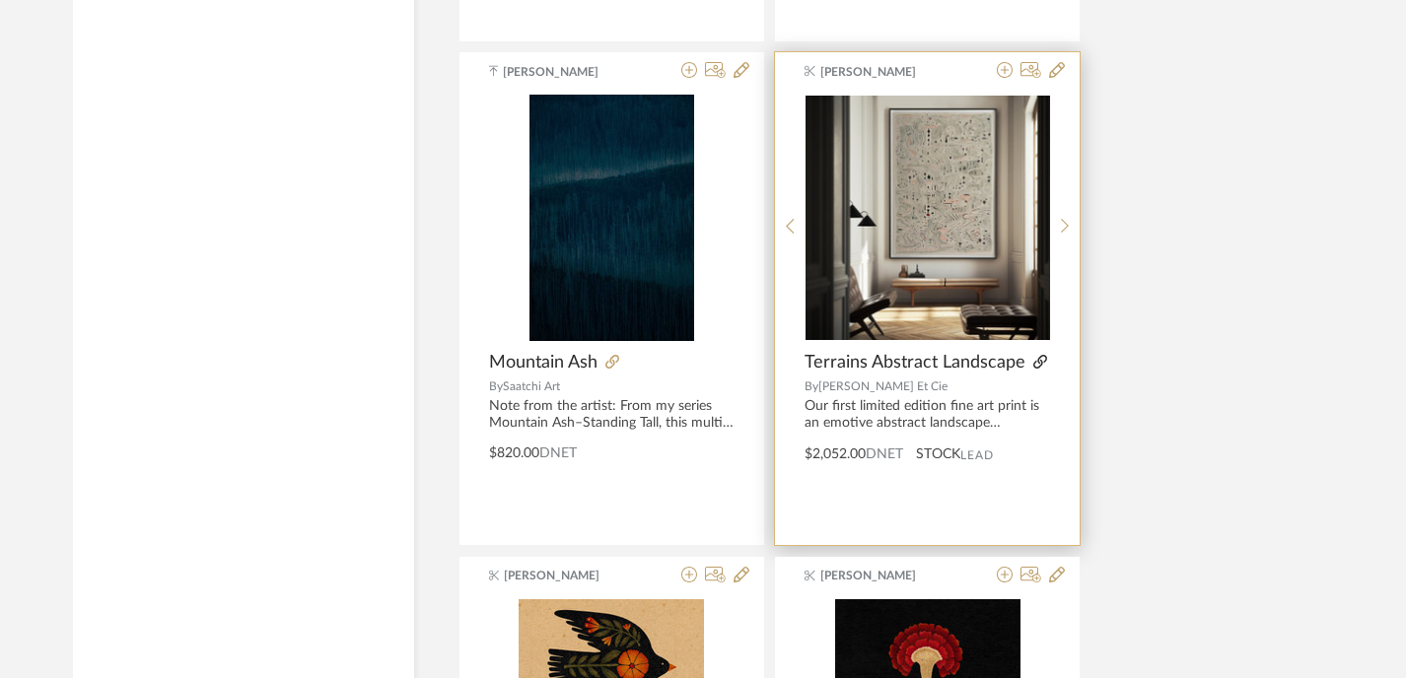
click at [1037, 363] on icon at bounding box center [1040, 362] width 14 height 14
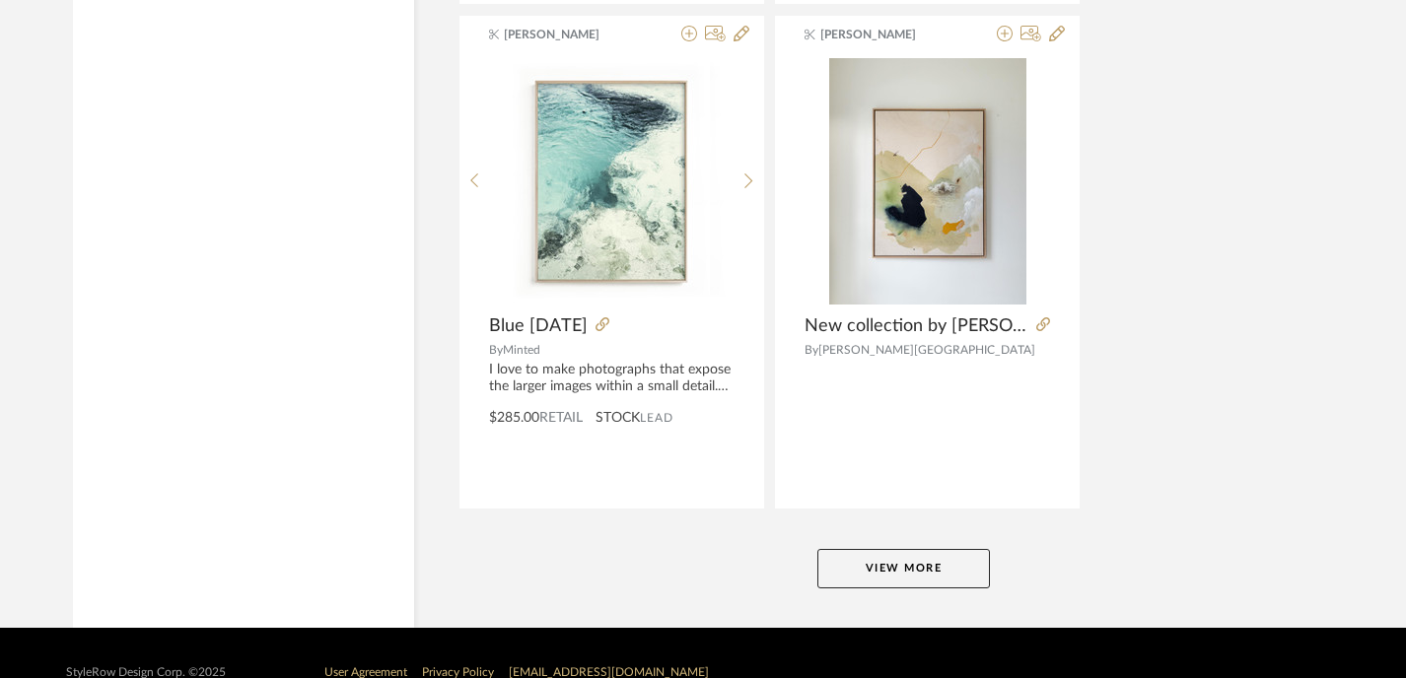
scroll to position [9059, 0]
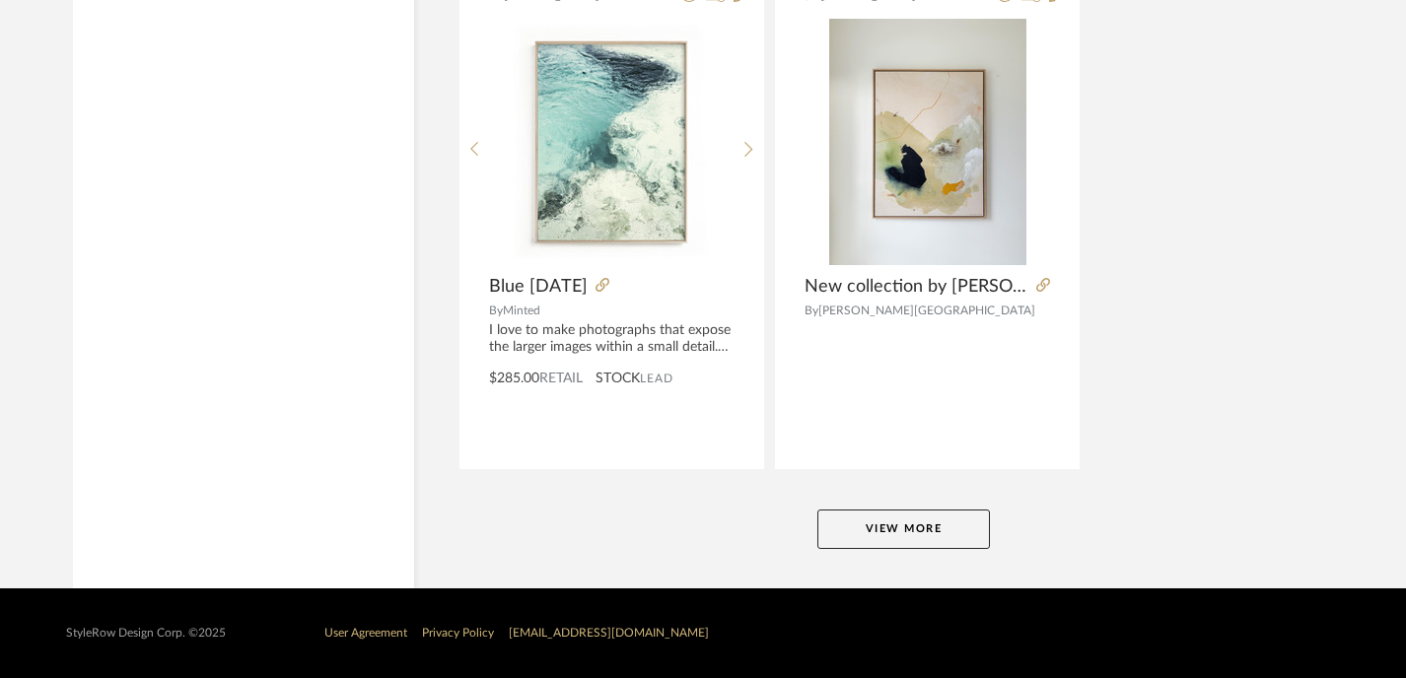
click at [882, 514] on button "View More" at bounding box center [903, 529] width 172 height 39
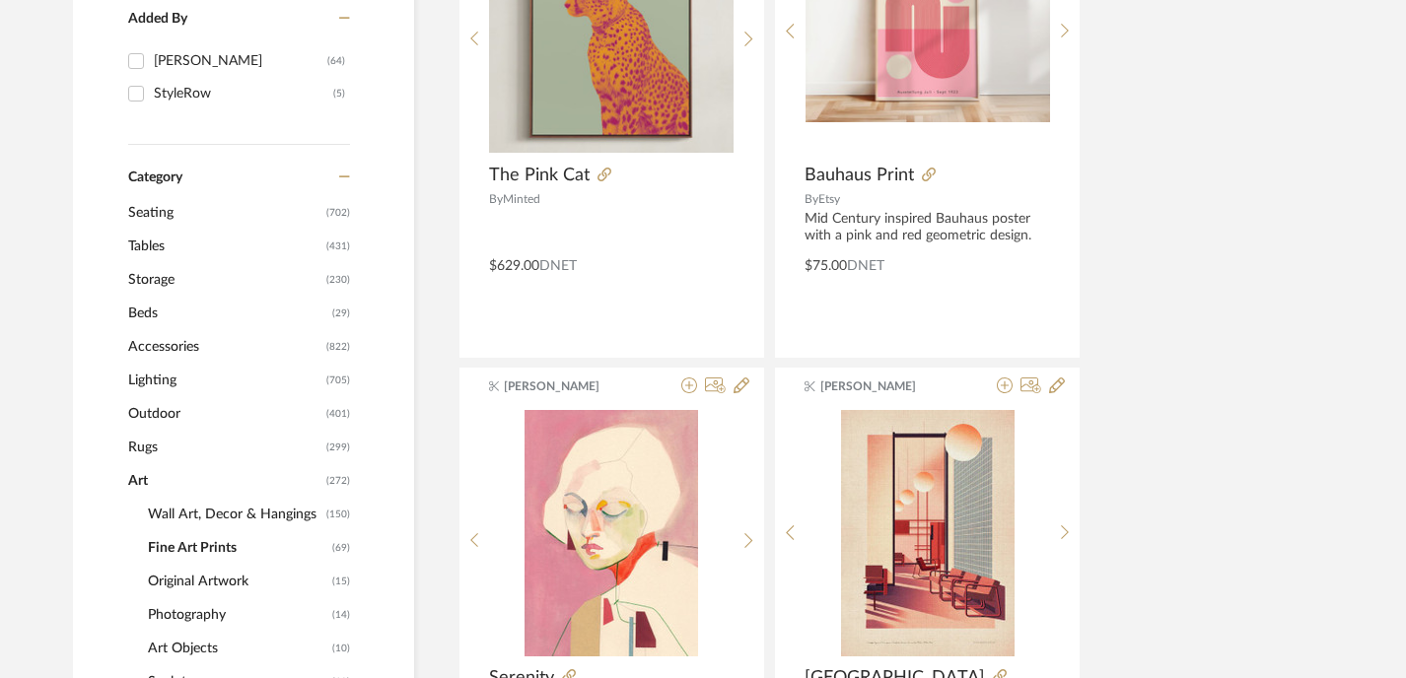
scroll to position [597, 0]
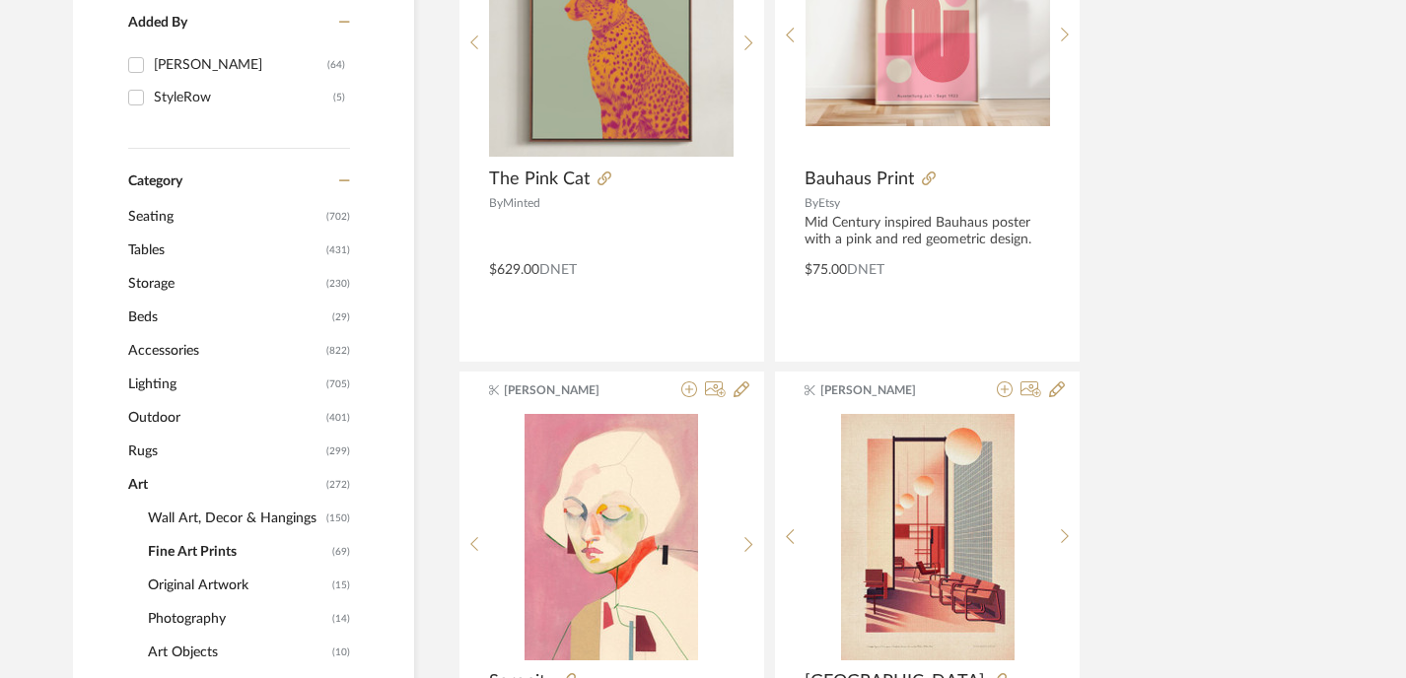
click at [213, 519] on span "Wall Art, Decor & Hangings" at bounding box center [234, 519] width 173 height 34
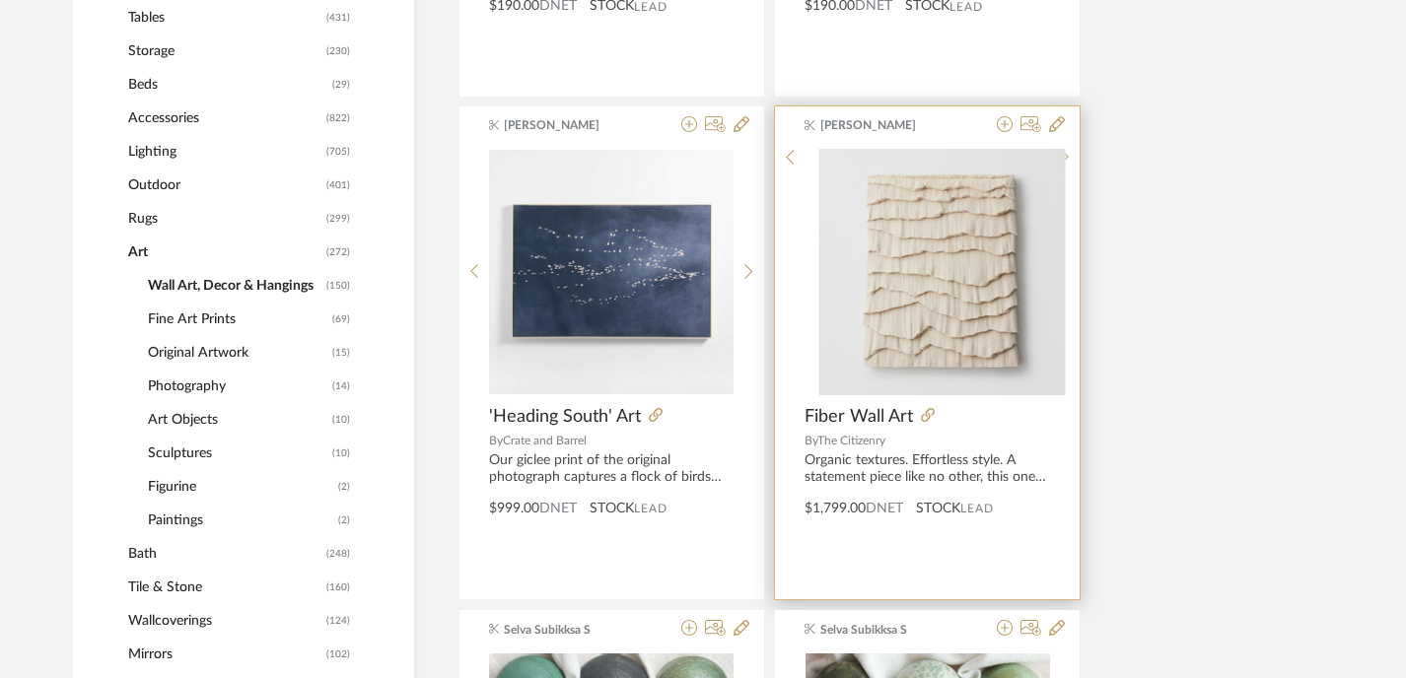
scroll to position [866, 0]
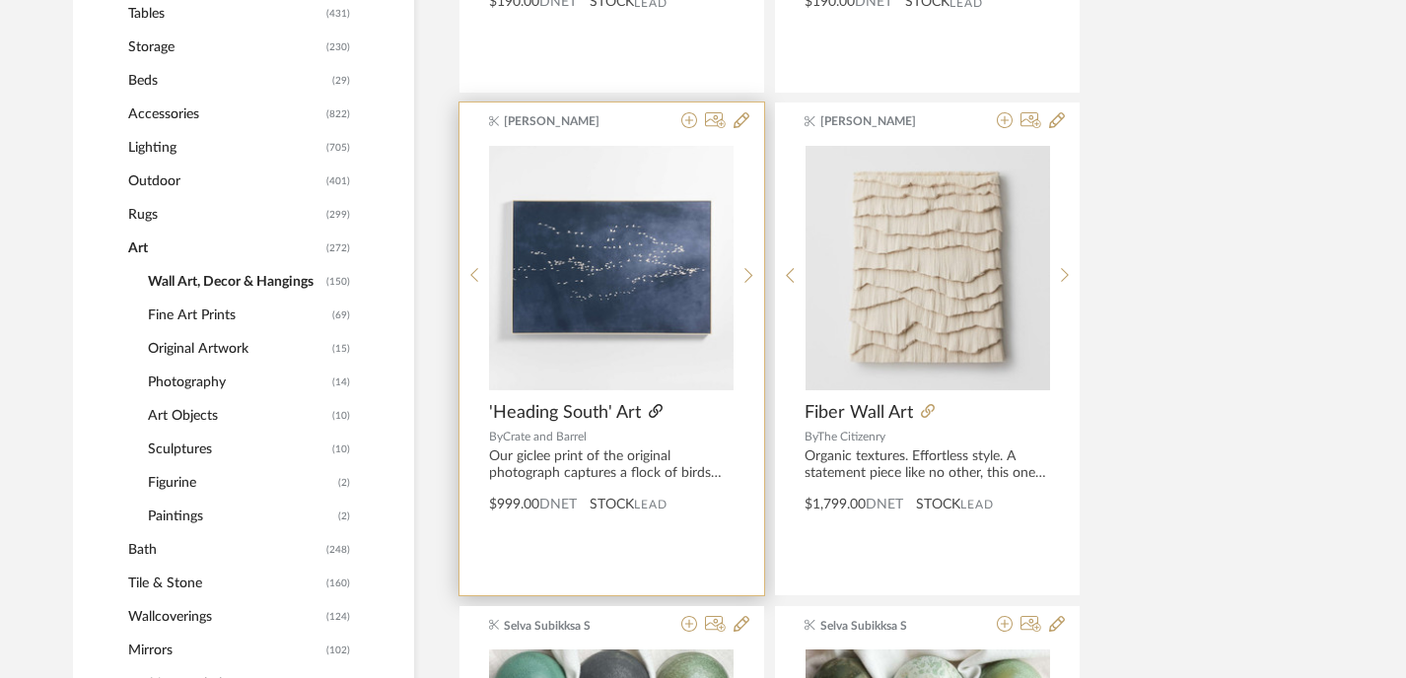
click at [657, 409] on icon at bounding box center [656, 411] width 14 height 14
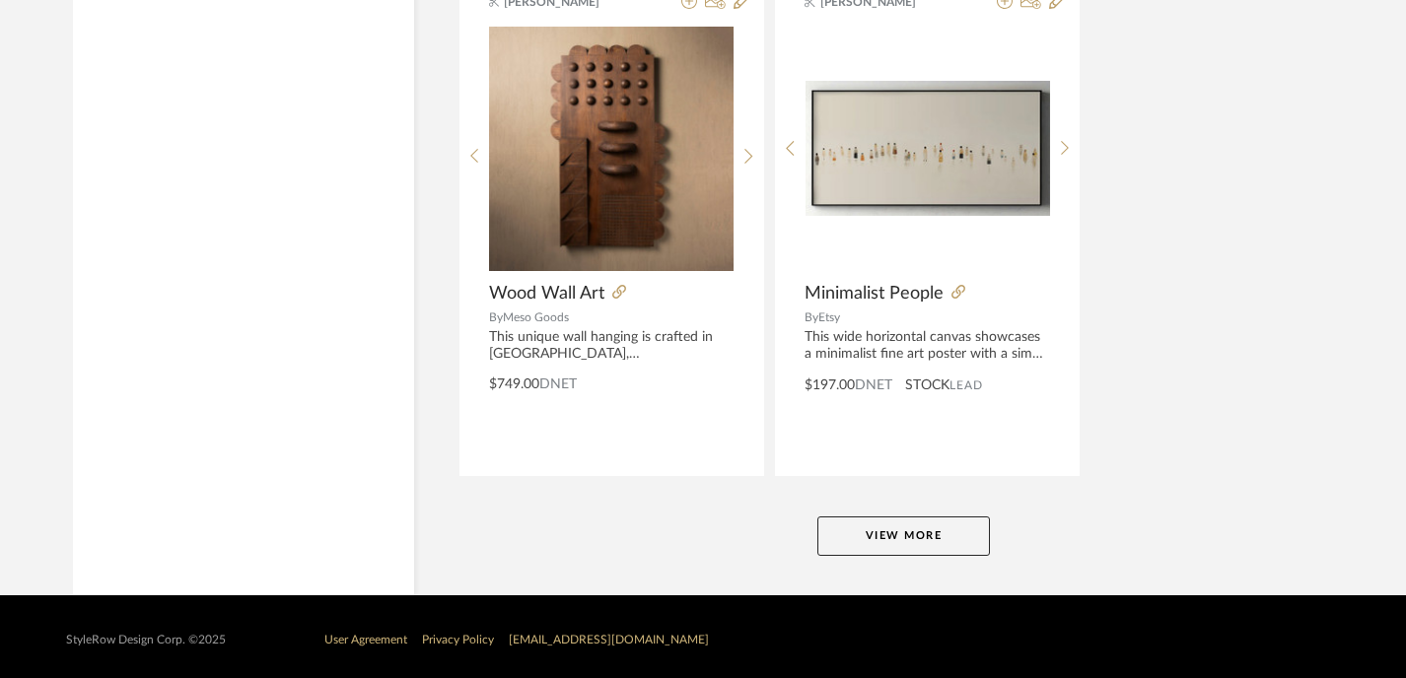
scroll to position [9059, 0]
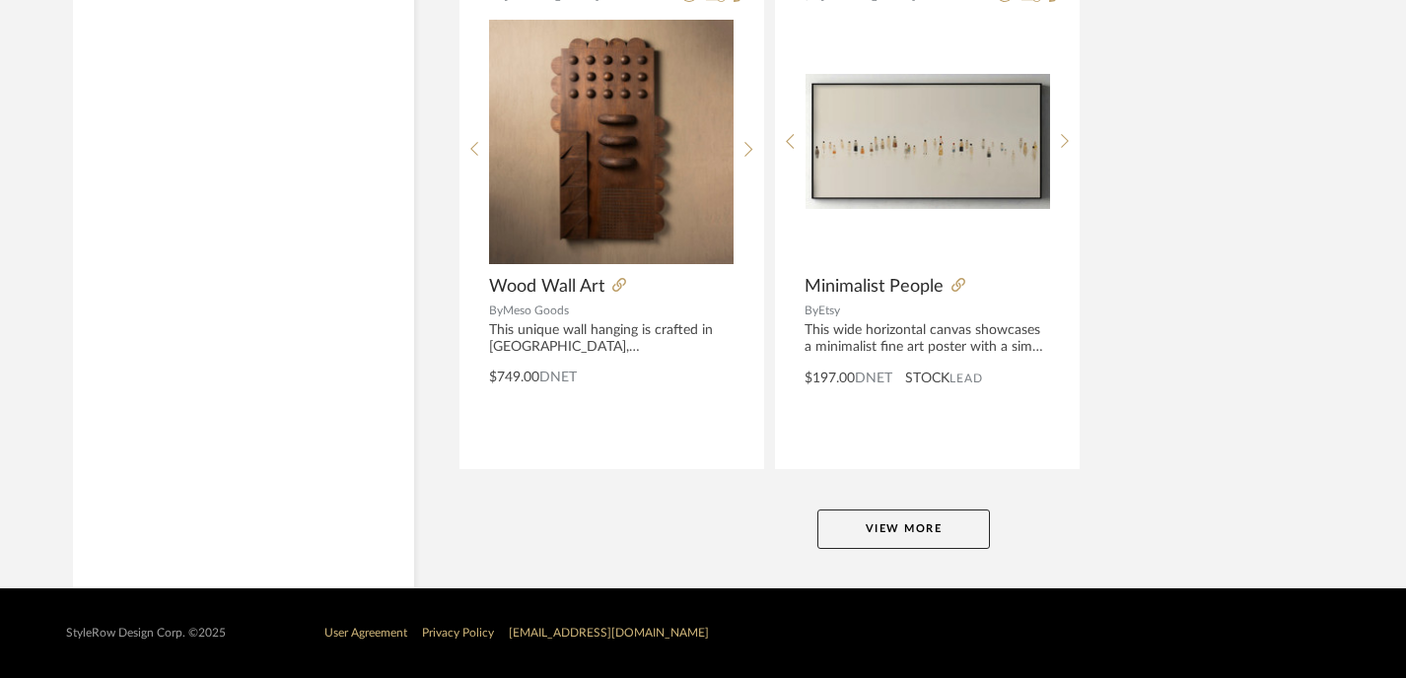
click at [919, 532] on button "View More" at bounding box center [903, 529] width 172 height 39
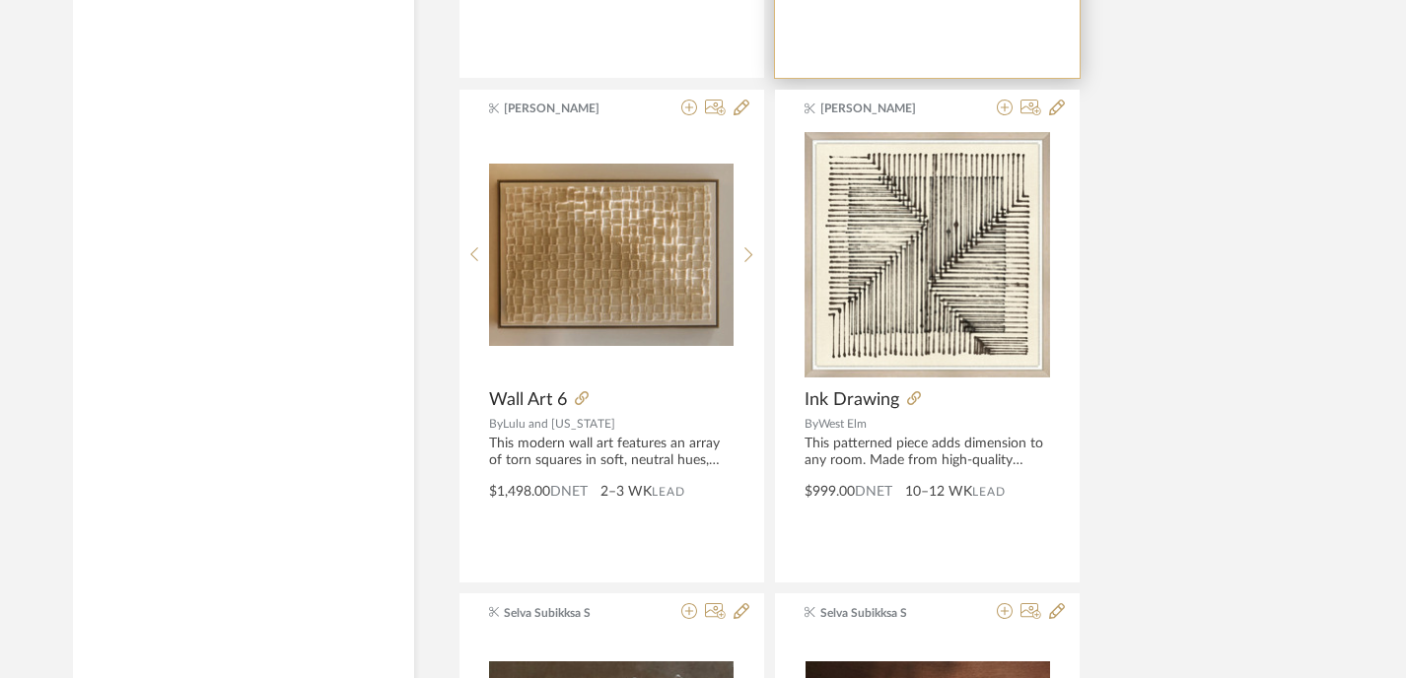
scroll to position [12980, 0]
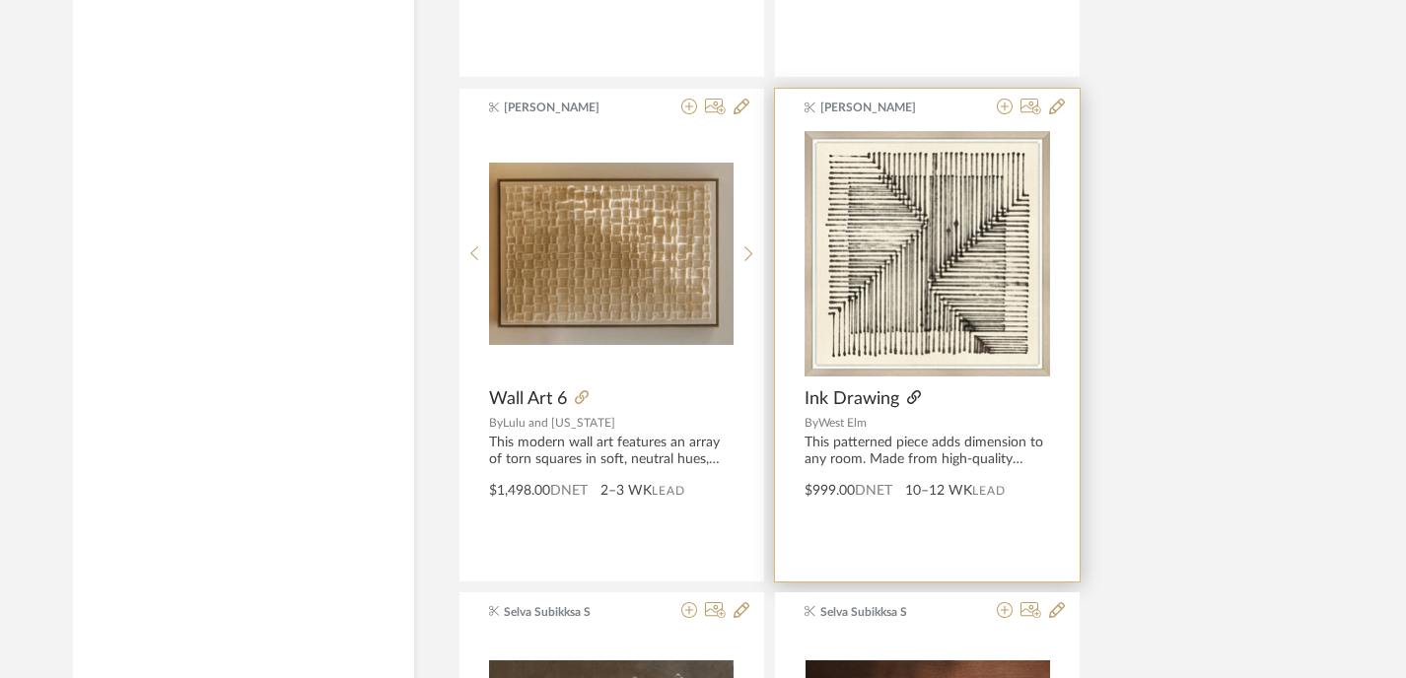
click at [915, 398] on icon at bounding box center [914, 397] width 14 height 14
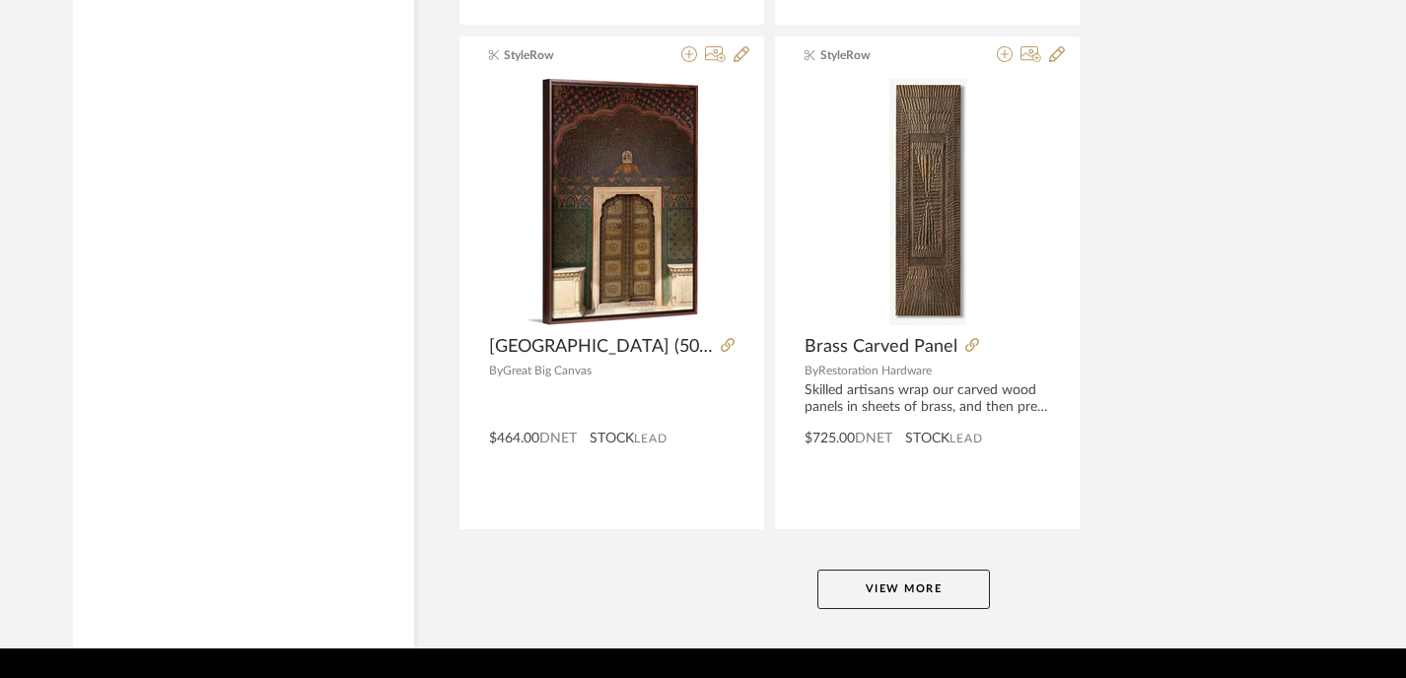
scroll to position [18135, 0]
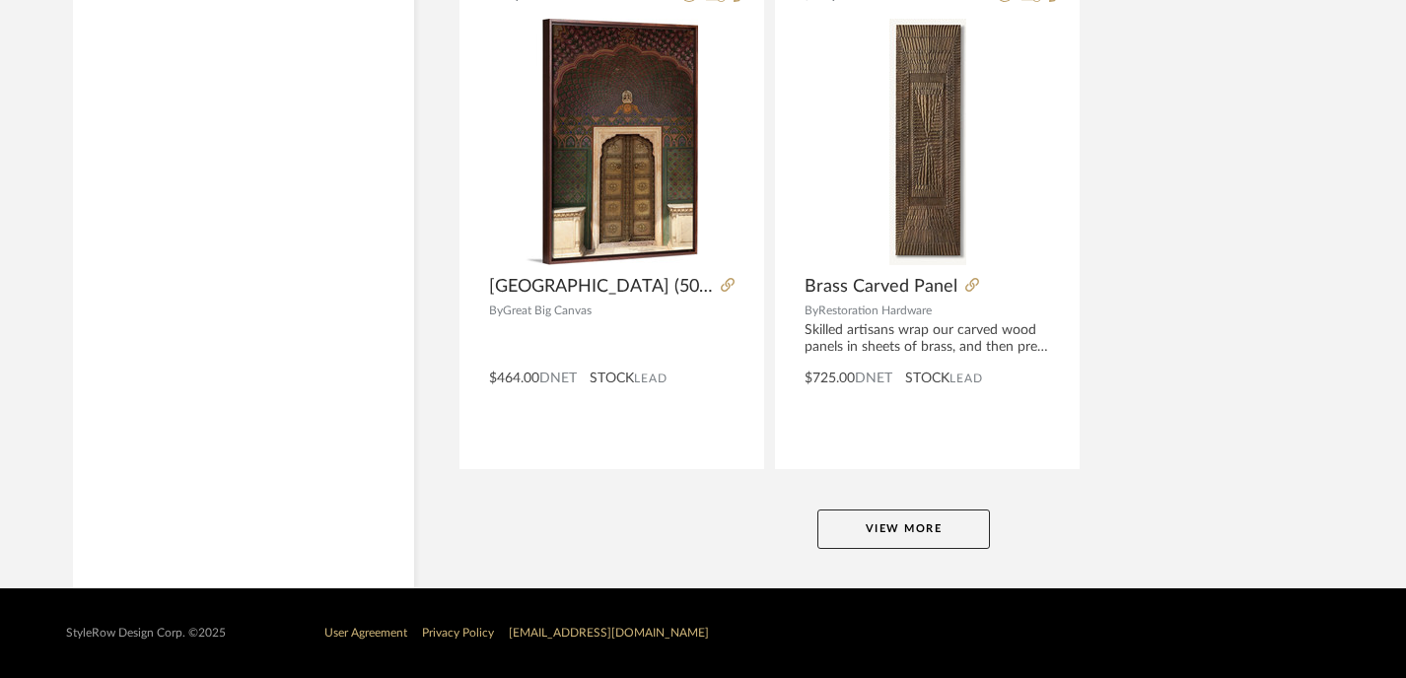
click at [912, 531] on button "View More" at bounding box center [903, 529] width 172 height 39
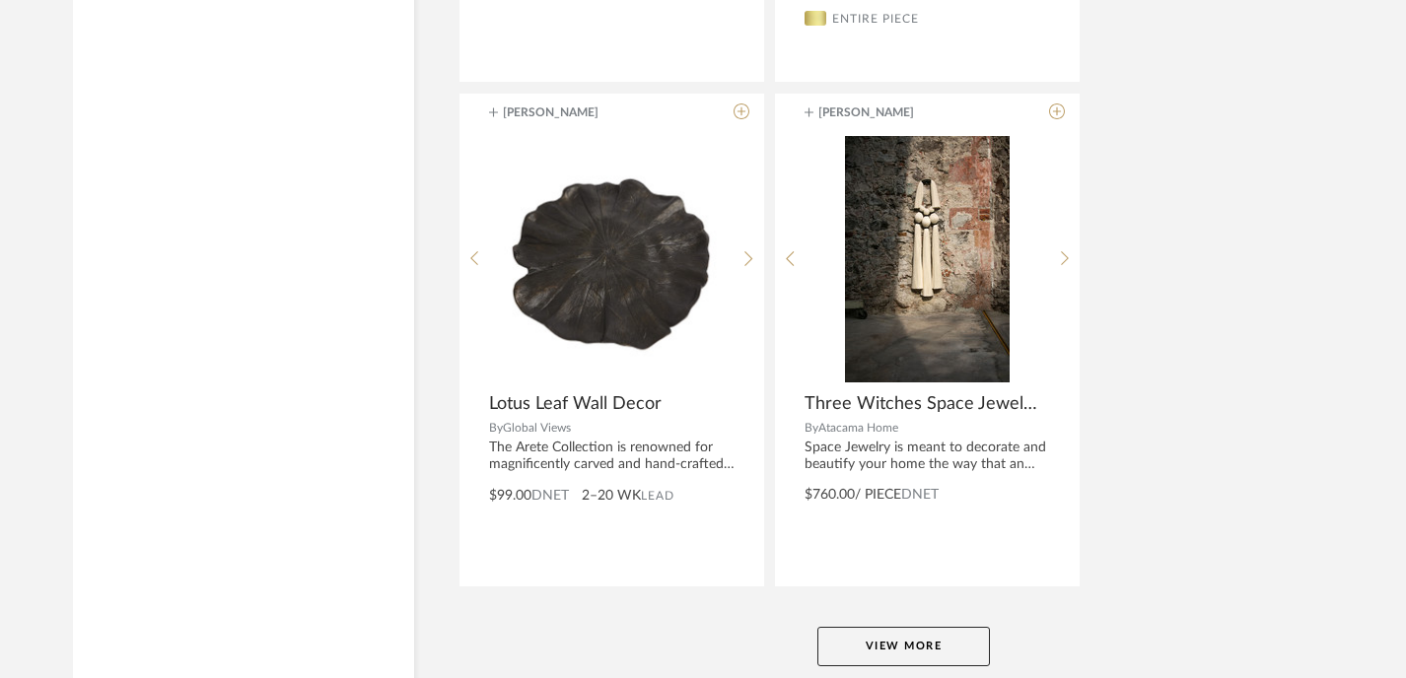
scroll to position [27210, 0]
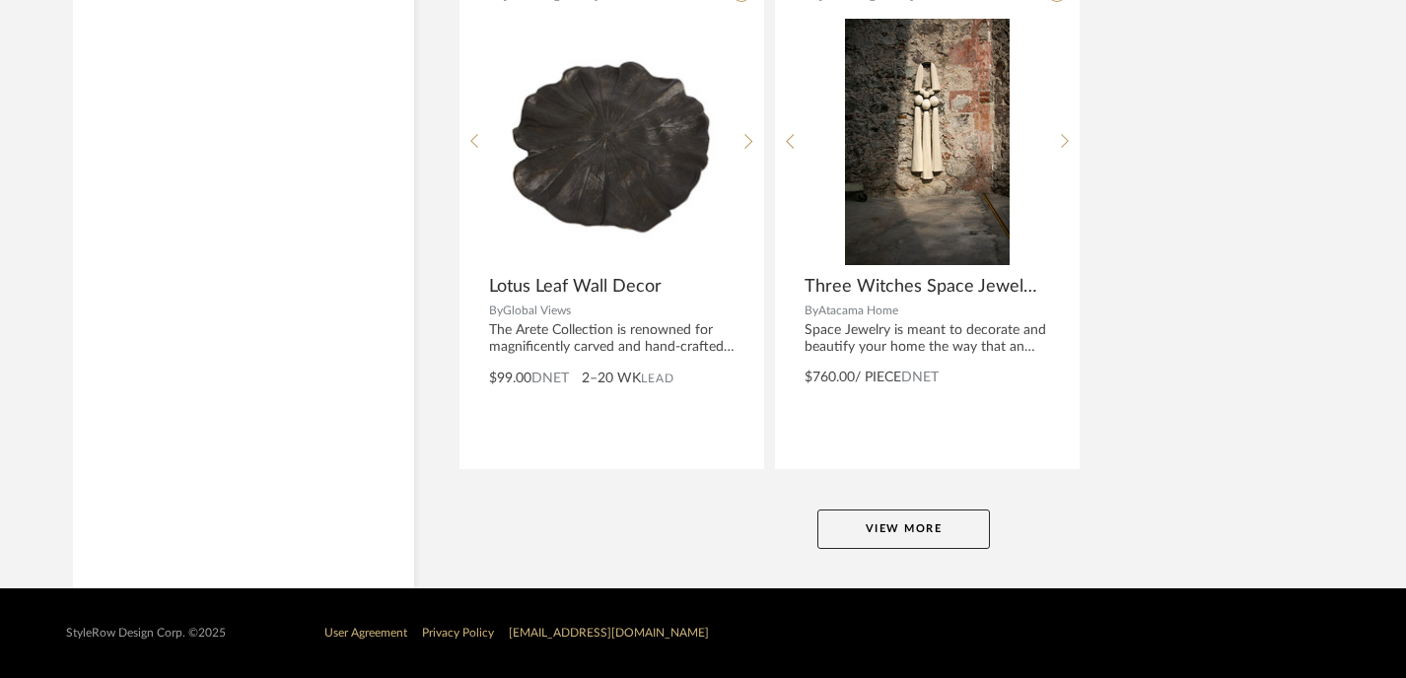
click at [910, 522] on button "View More" at bounding box center [903, 529] width 172 height 39
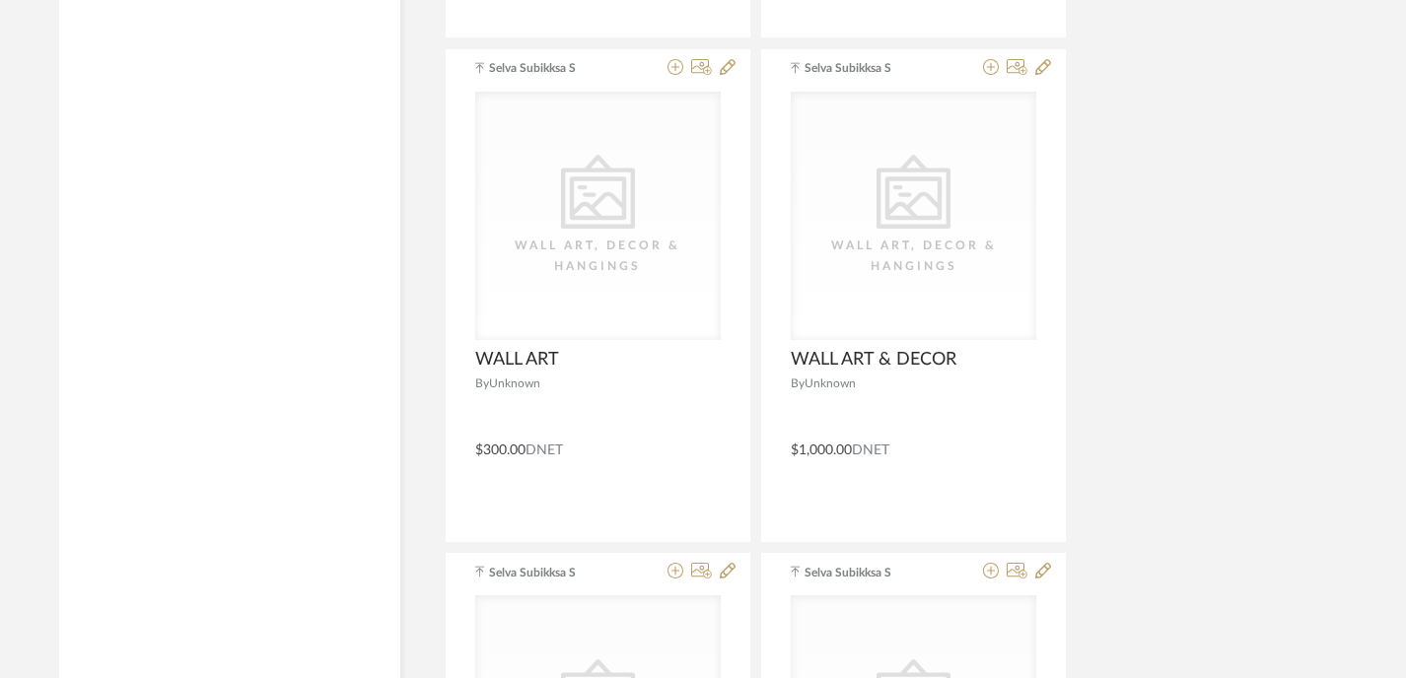
scroll to position [36285, 14]
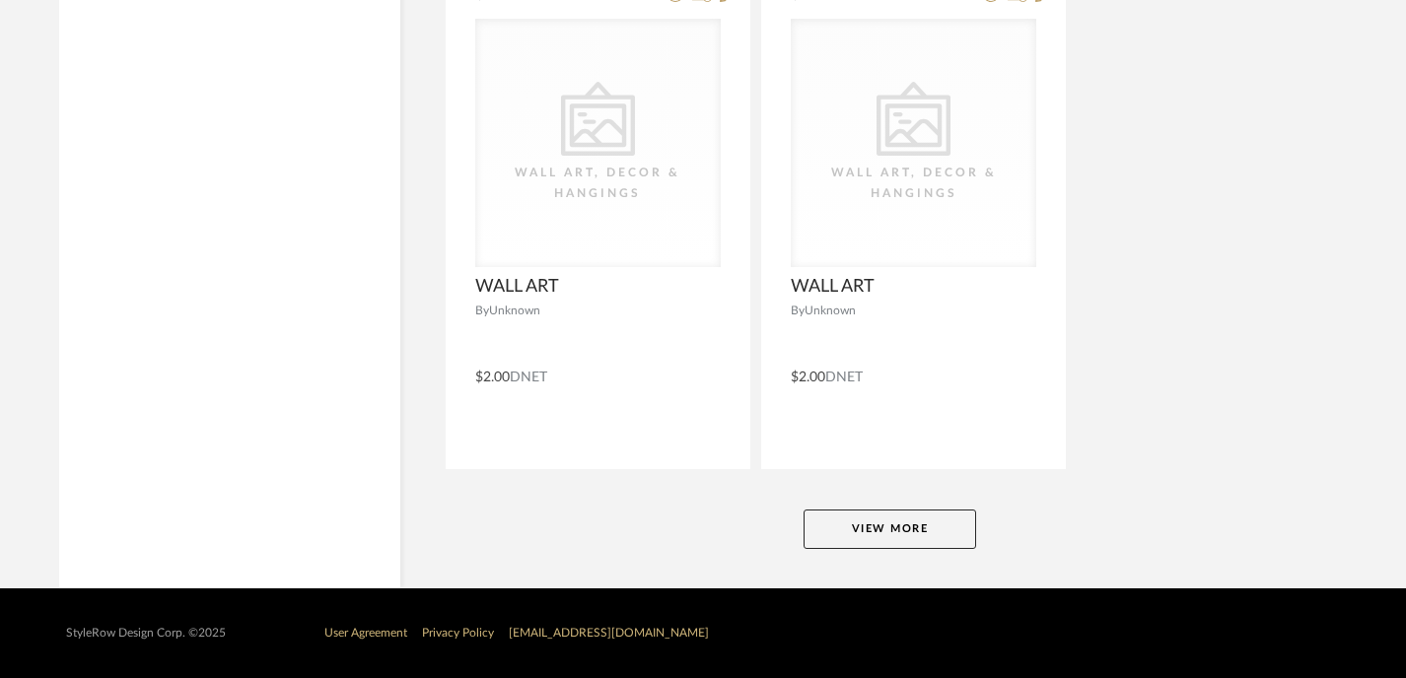
click at [887, 516] on button "View More" at bounding box center [889, 529] width 172 height 39
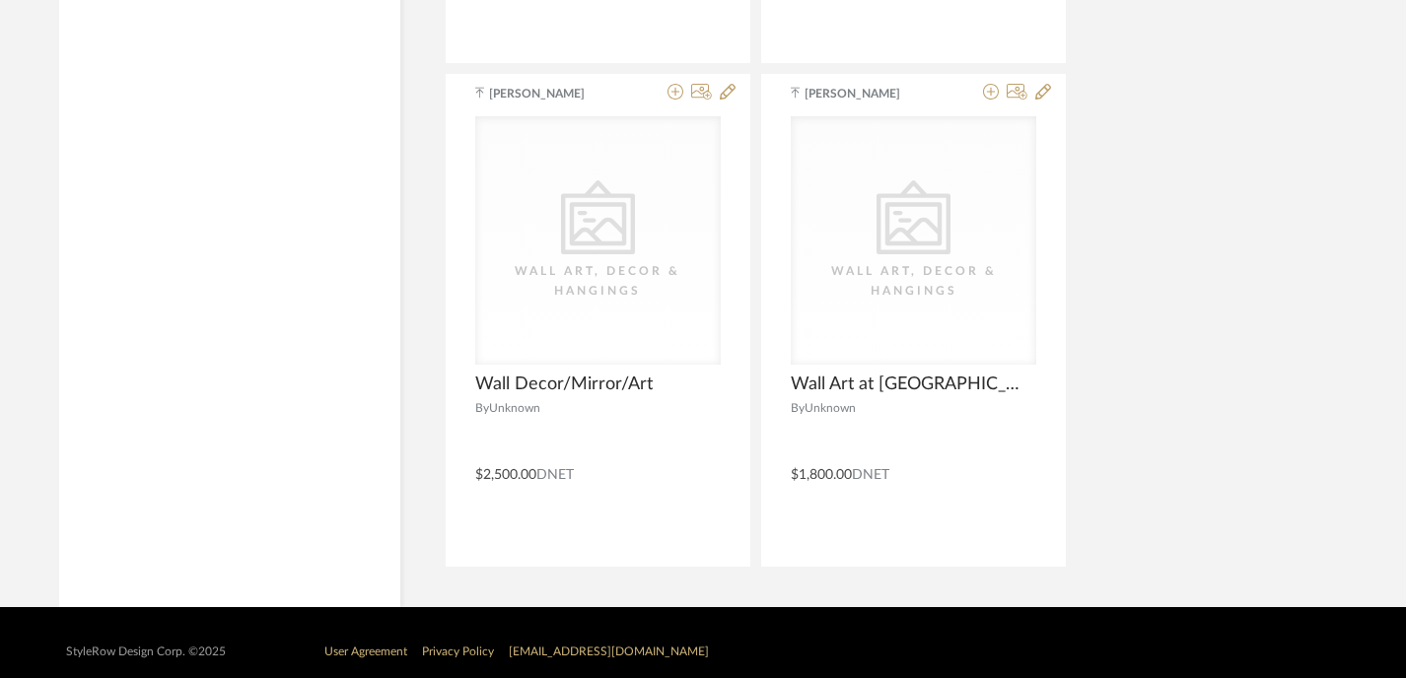
scroll to position [37719, 14]
